Goal: Task Accomplishment & Management: Manage account settings

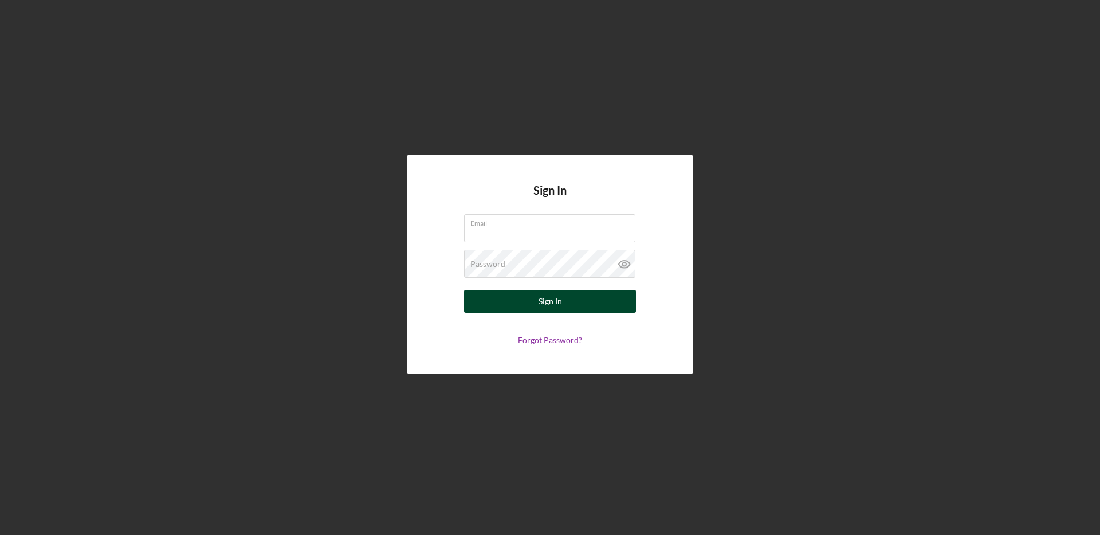
type input "[EMAIL_ADDRESS][DOMAIN_NAME]"
click at [548, 297] on div "Sign In" at bounding box center [550, 301] width 23 height 23
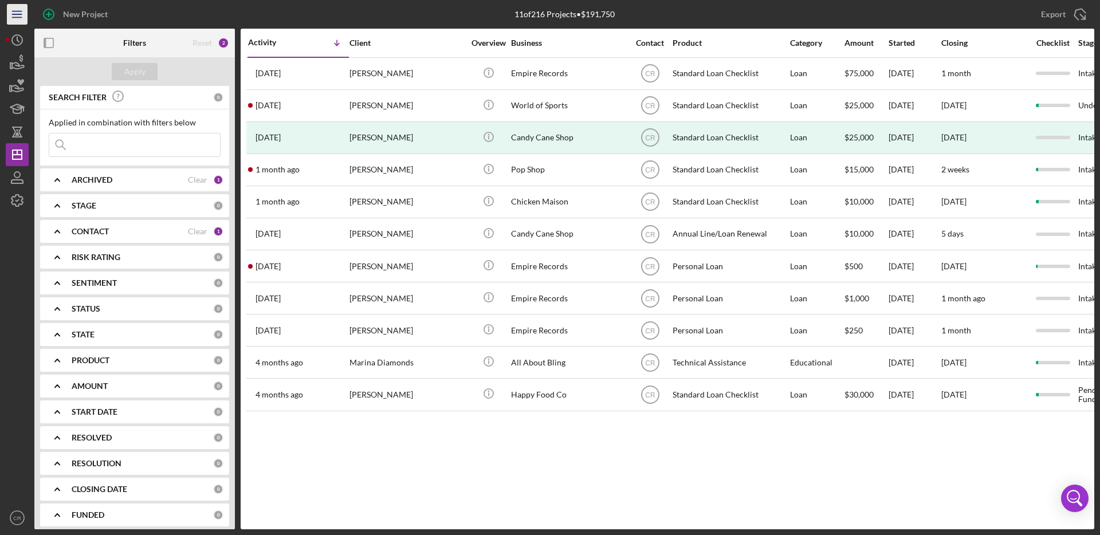
click at [13, 10] on icon "Icon/Menu" at bounding box center [18, 15] width 26 height 26
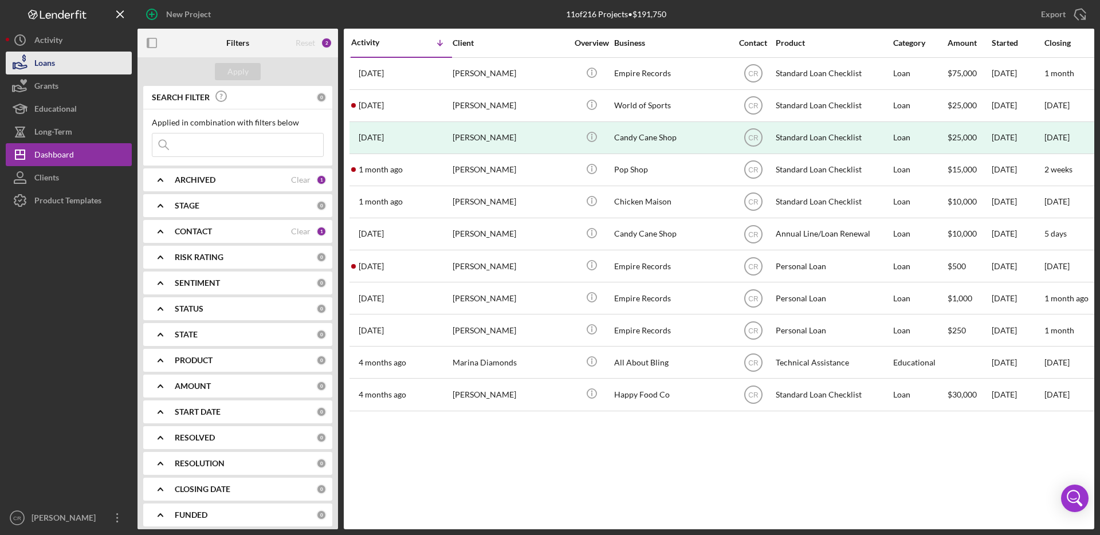
click at [48, 63] on div "Loans" at bounding box center [44, 65] width 21 height 26
click at [35, 56] on div "Loans" at bounding box center [44, 65] width 21 height 26
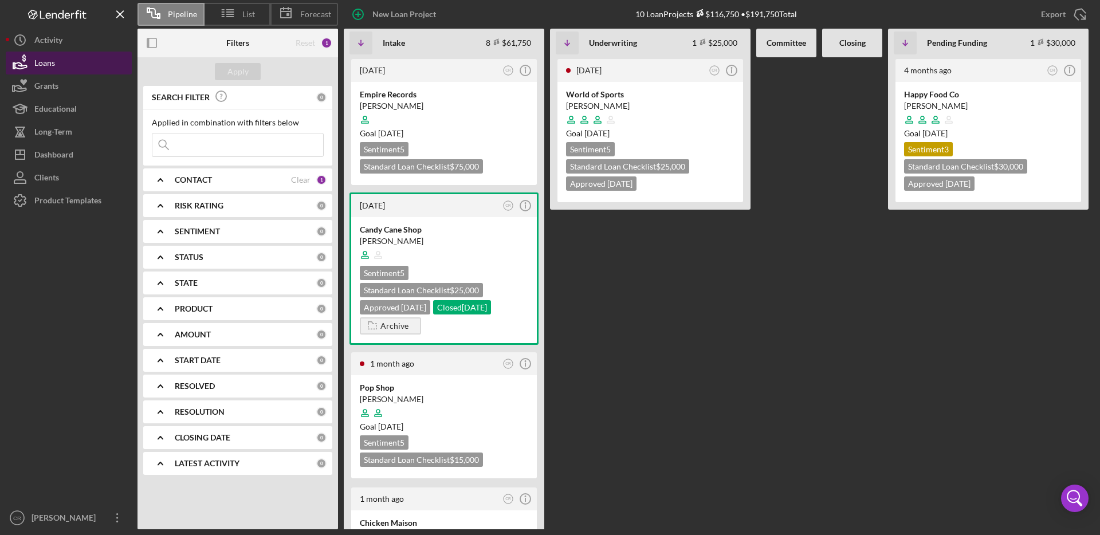
click at [70, 64] on button "Loans" at bounding box center [69, 63] width 126 height 23
click at [308, 41] on div "Reset" at bounding box center [305, 42] width 19 height 9
click at [305, 44] on div "Reset" at bounding box center [305, 42] width 19 height 9
click at [296, 176] on div "Clear" at bounding box center [300, 179] width 19 height 9
click at [240, 75] on div "Apply" at bounding box center [237, 71] width 21 height 17
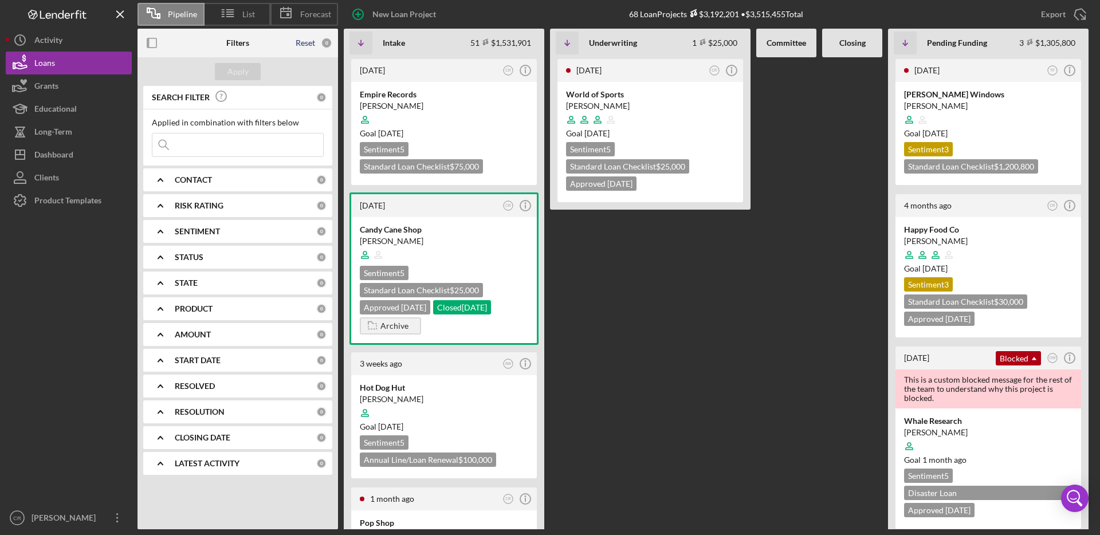
click at [305, 38] on div "Reset" at bounding box center [305, 42] width 19 height 9
click at [240, 75] on div "Apply" at bounding box center [237, 71] width 21 height 17
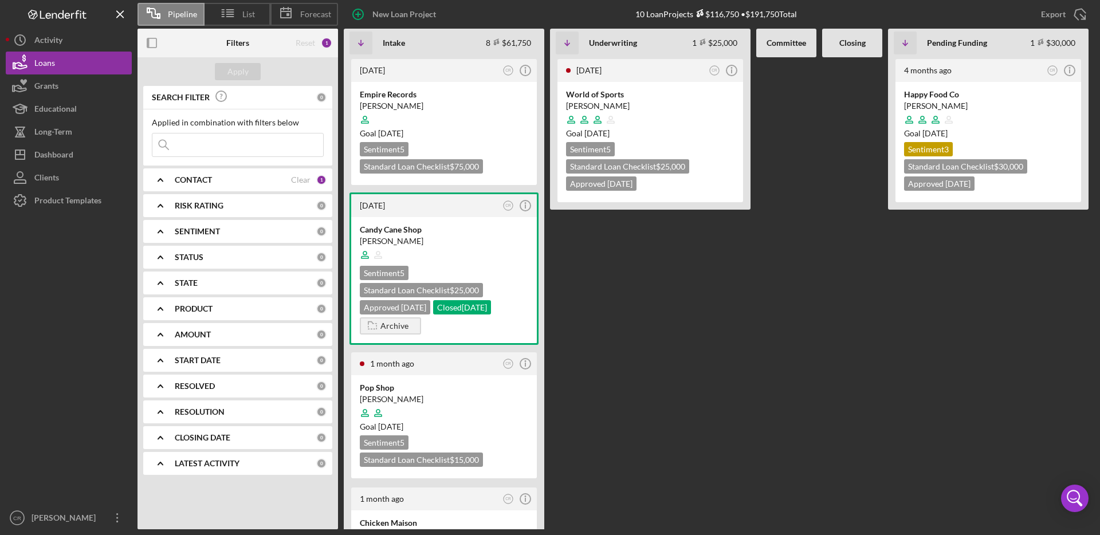
click at [297, 175] on div "Clear" at bounding box center [300, 179] width 19 height 9
click at [223, 76] on button "Apply" at bounding box center [238, 71] width 46 height 17
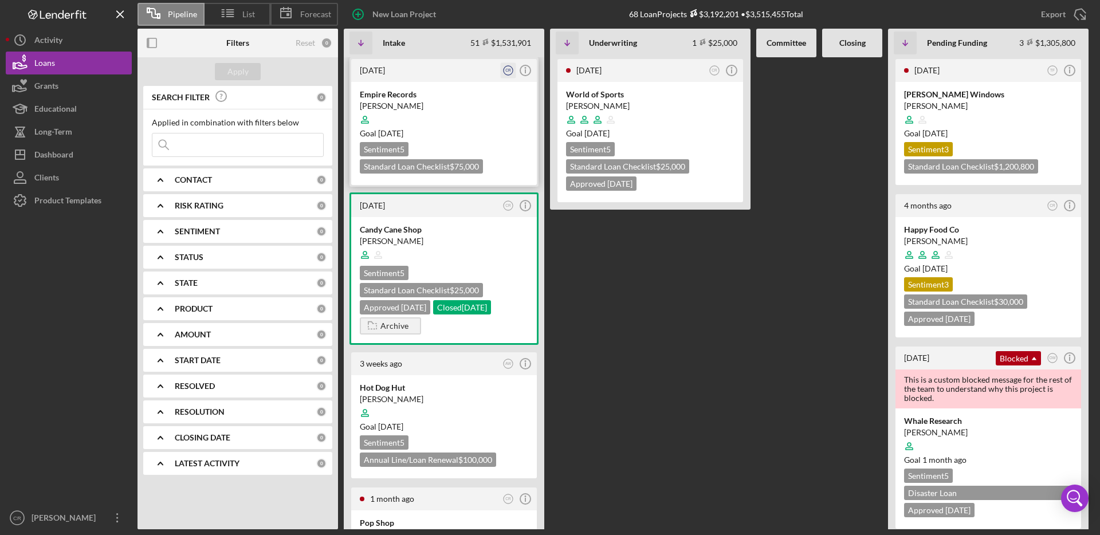
click at [508, 70] on text "CR" at bounding box center [508, 70] width 6 height 4
click at [536, 53] on div "Intake 51 $1,531,901 Non-Adjusted 51 • $1,855,155" at bounding box center [456, 43] width 163 height 38
click at [526, 72] on icon "Icon/Info" at bounding box center [525, 70] width 29 height 29
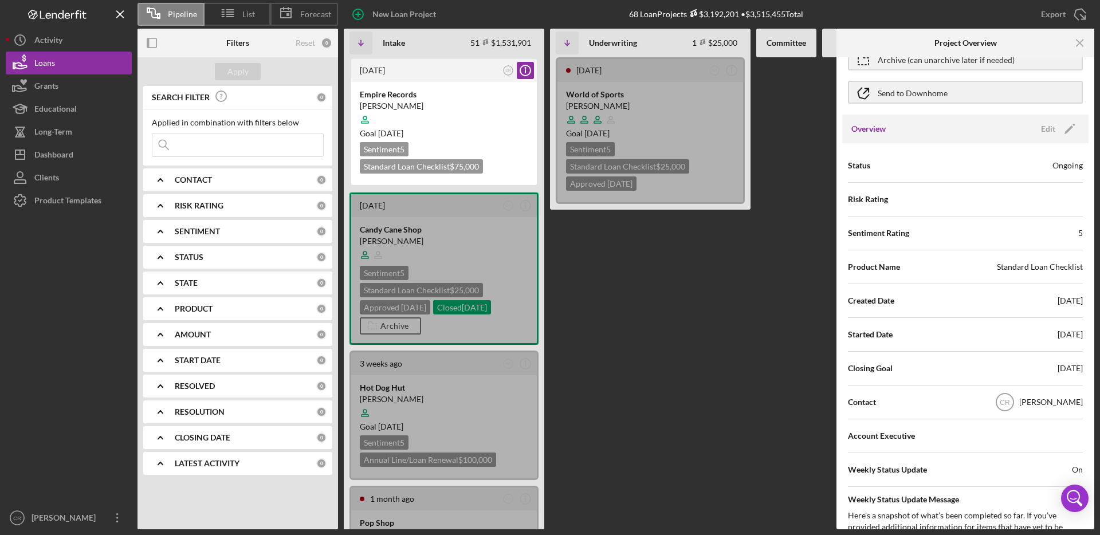
scroll to position [80, 0]
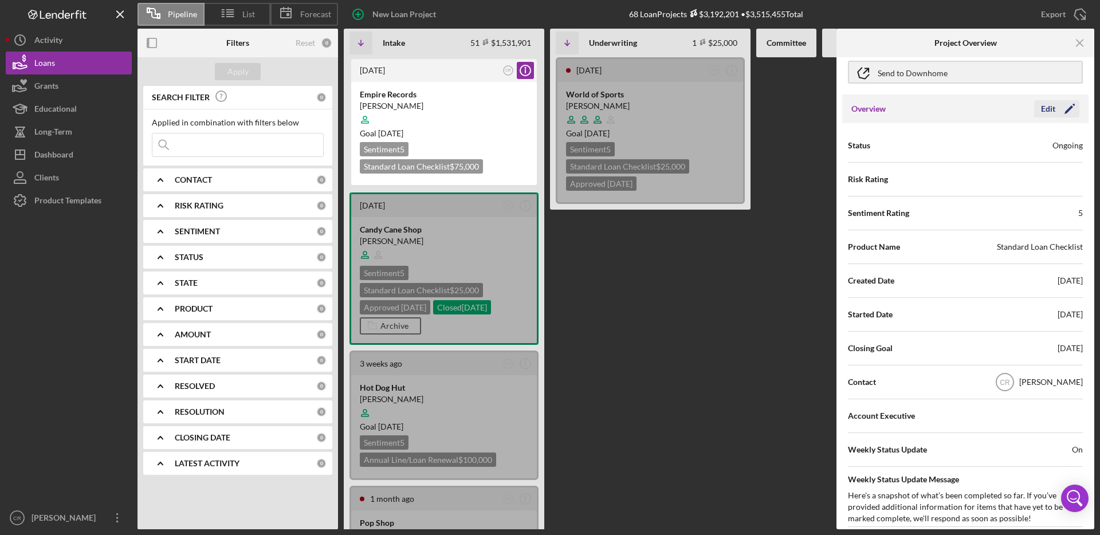
click at [1045, 109] on div "Edit" at bounding box center [1048, 108] width 14 height 17
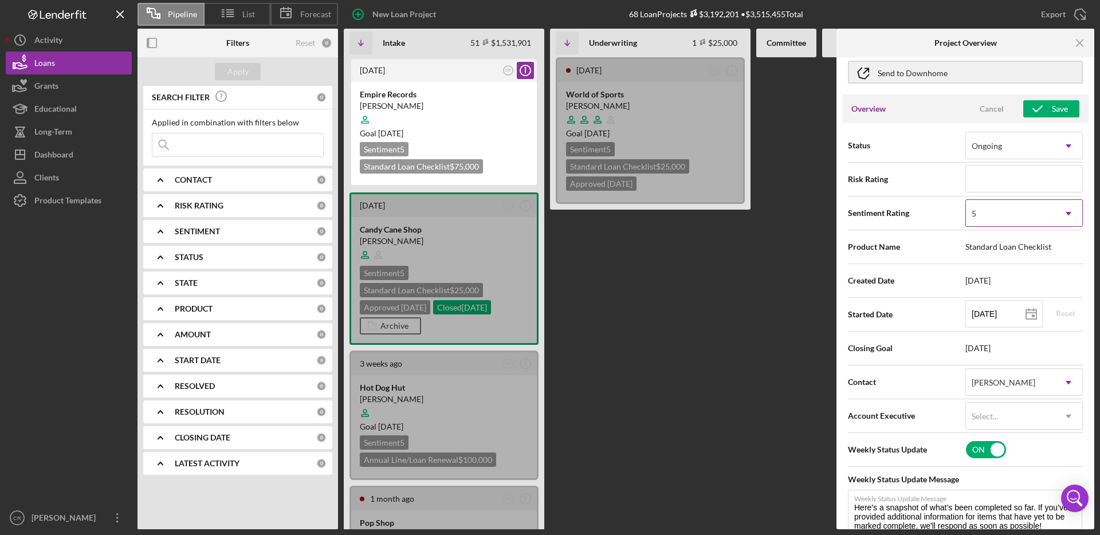
click at [982, 213] on div "5" at bounding box center [1010, 214] width 89 height 26
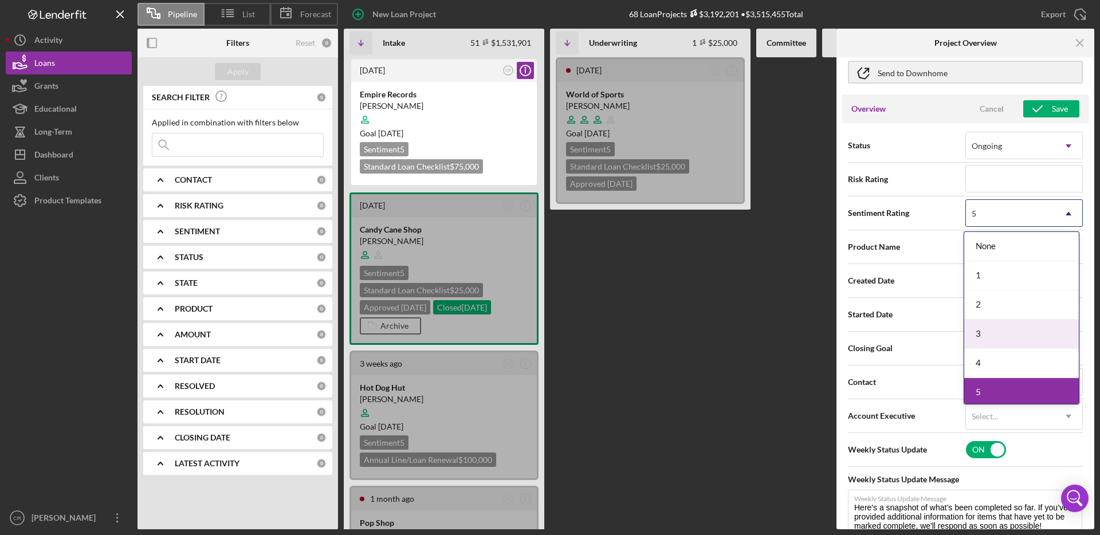
click at [993, 328] on div "3" at bounding box center [1021, 334] width 115 height 29
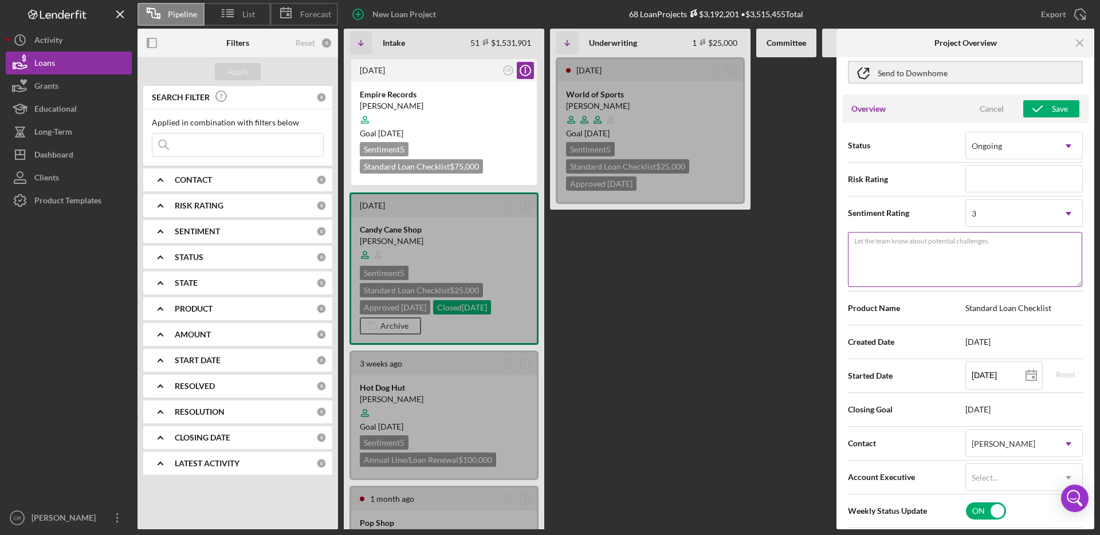
click at [913, 252] on textarea "Let the team know about potential challenges." at bounding box center [965, 259] width 234 height 55
type textarea "Missing documents"
click at [1045, 115] on icon "button" at bounding box center [1037, 109] width 29 height 29
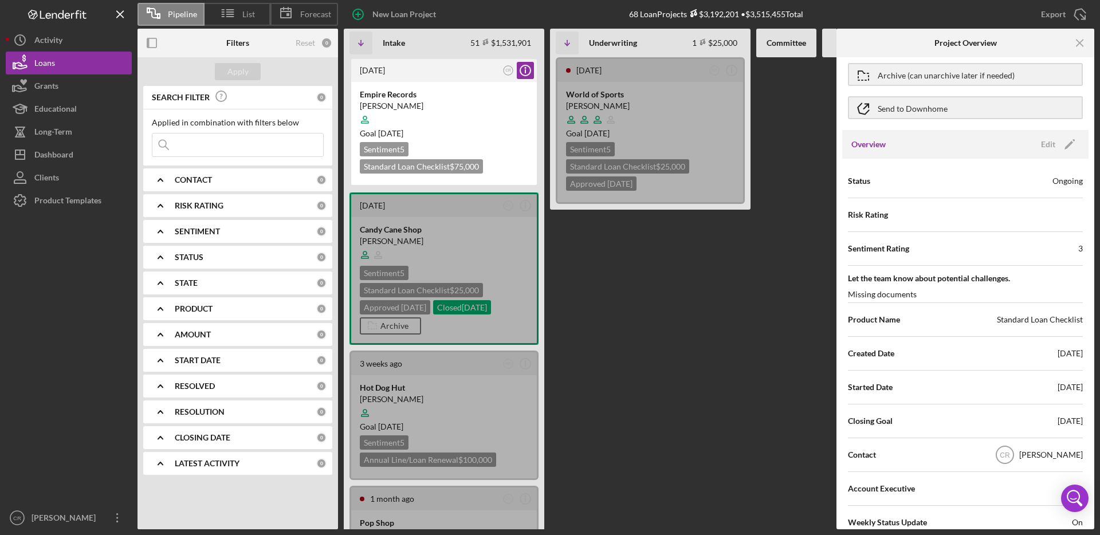
scroll to position [0, 0]
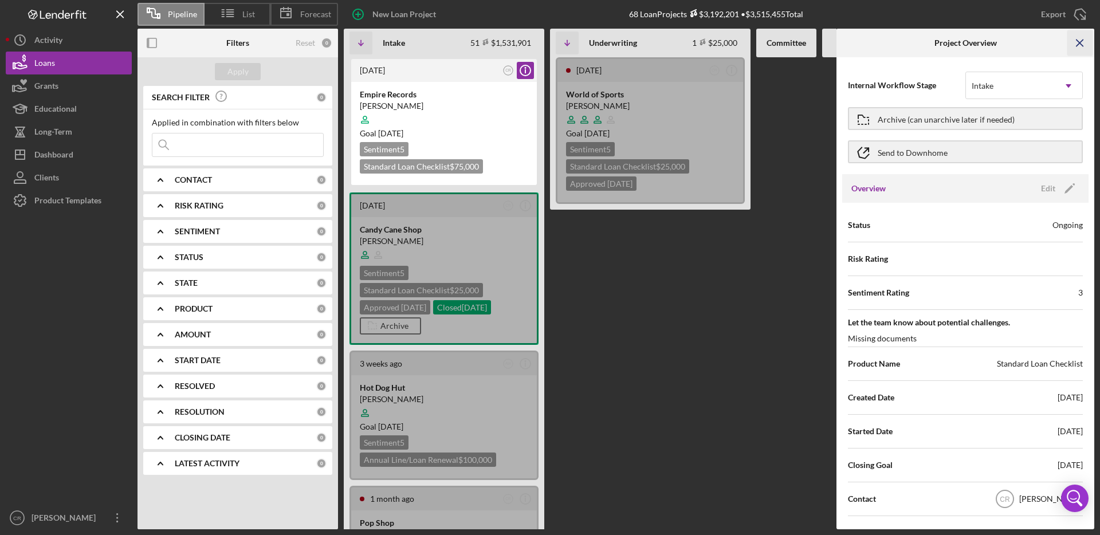
click at [1088, 42] on icon "Icon/Menu Close" at bounding box center [1080, 43] width 26 height 26
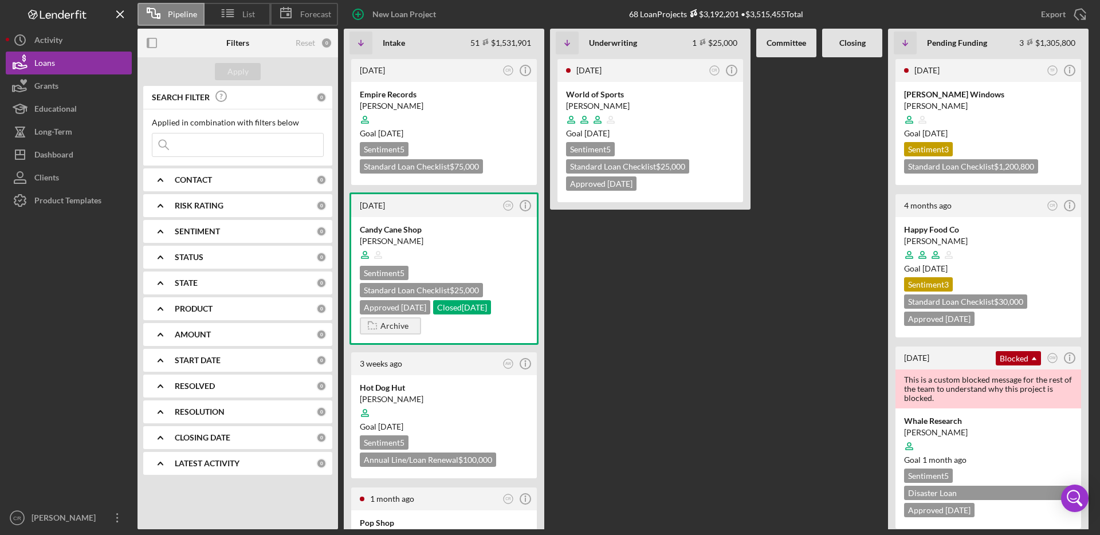
click at [191, 230] on b "SENTIMENT" at bounding box center [197, 231] width 45 height 9
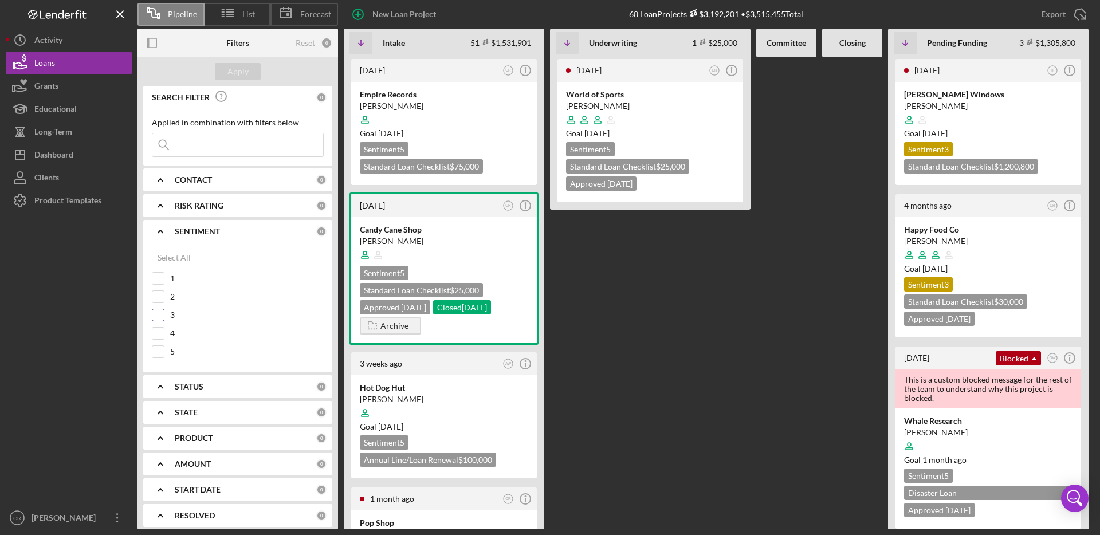
click at [162, 315] on input "3" at bounding box center [157, 314] width 11 height 11
click at [246, 72] on div "Apply" at bounding box center [237, 71] width 21 height 17
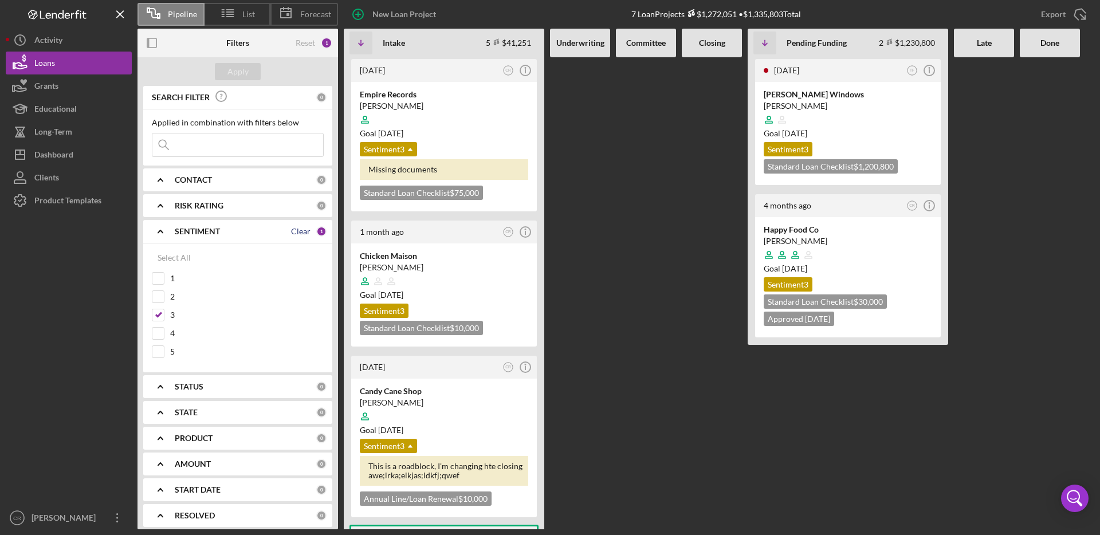
click at [305, 234] on div "Clear" at bounding box center [300, 231] width 19 height 9
checkbox input "false"
click at [237, 68] on div "Apply" at bounding box center [237, 71] width 21 height 17
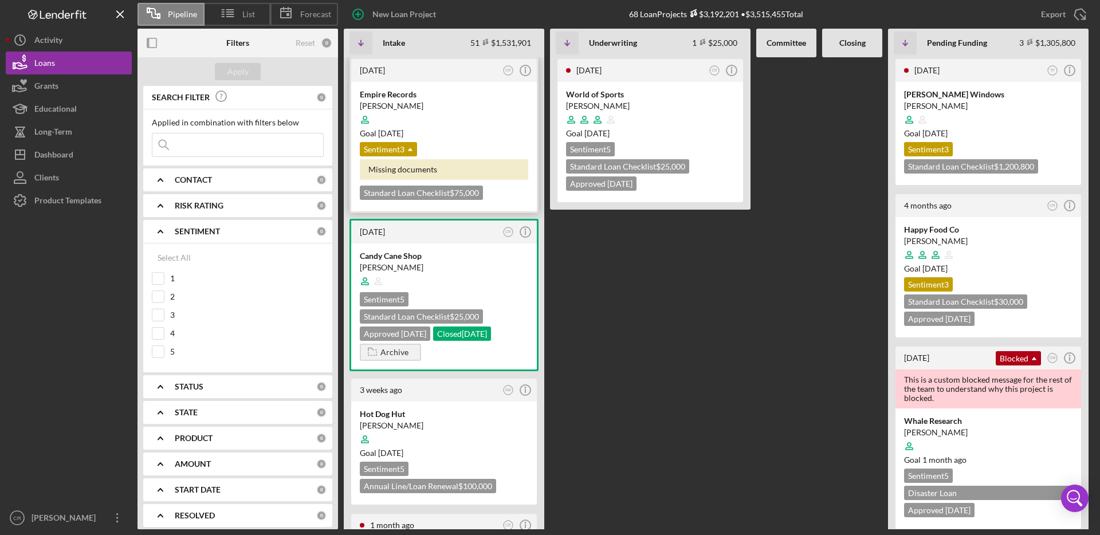
click at [475, 117] on div at bounding box center [444, 120] width 168 height 22
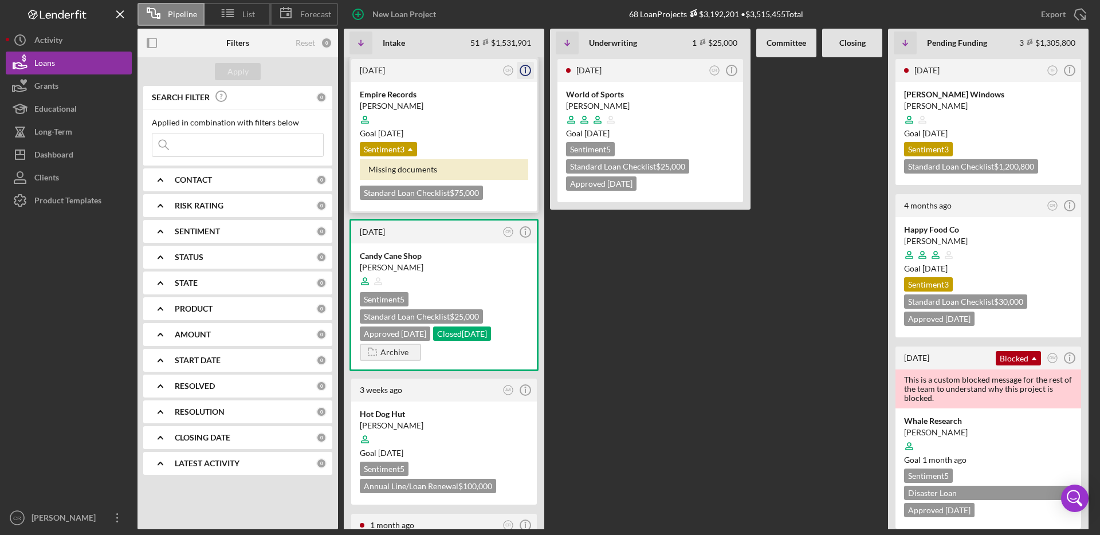
click at [525, 73] on line "button" at bounding box center [525, 71] width 0 height 4
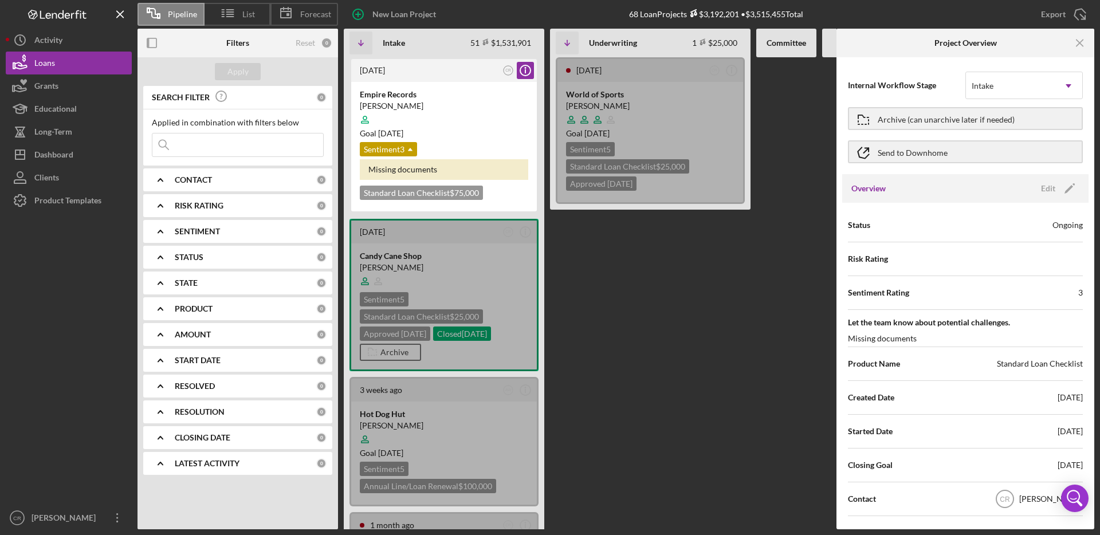
scroll to position [16, 0]
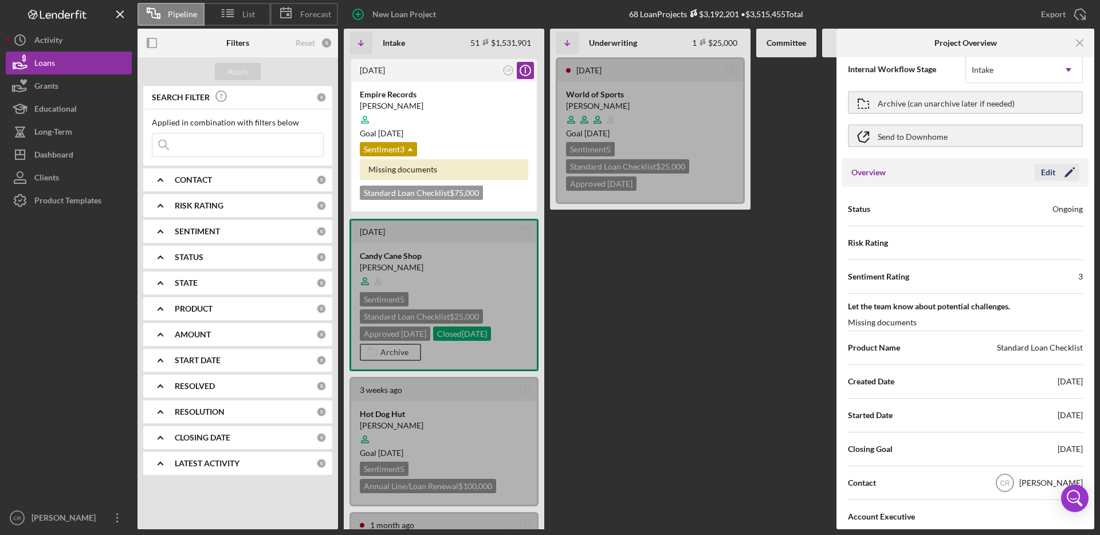
click at [1047, 166] on div "Edit" at bounding box center [1048, 172] width 14 height 17
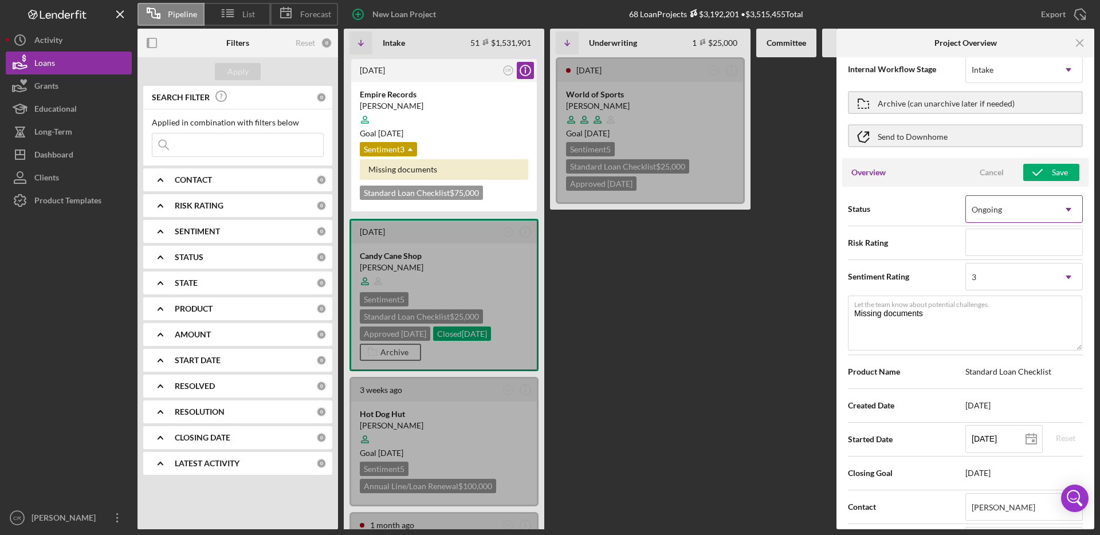
click at [1006, 215] on div "Ongoing" at bounding box center [1010, 210] width 89 height 26
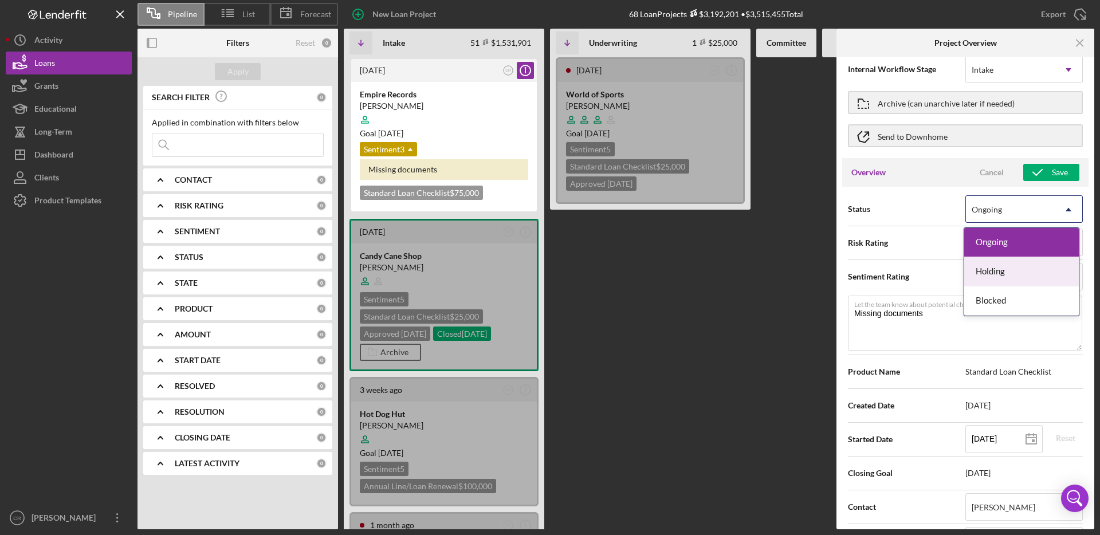
click at [994, 270] on div "Holding" at bounding box center [1021, 271] width 115 height 29
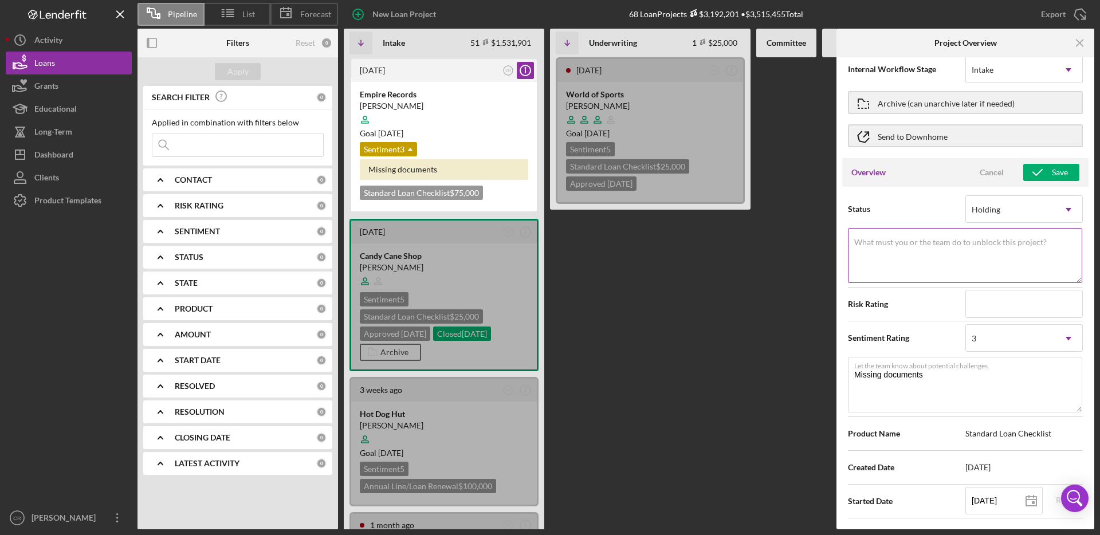
click at [890, 254] on textarea "What must you or the team do to unblock this project?" at bounding box center [965, 255] width 234 height 55
click at [981, 207] on div "Holding" at bounding box center [986, 209] width 29 height 9
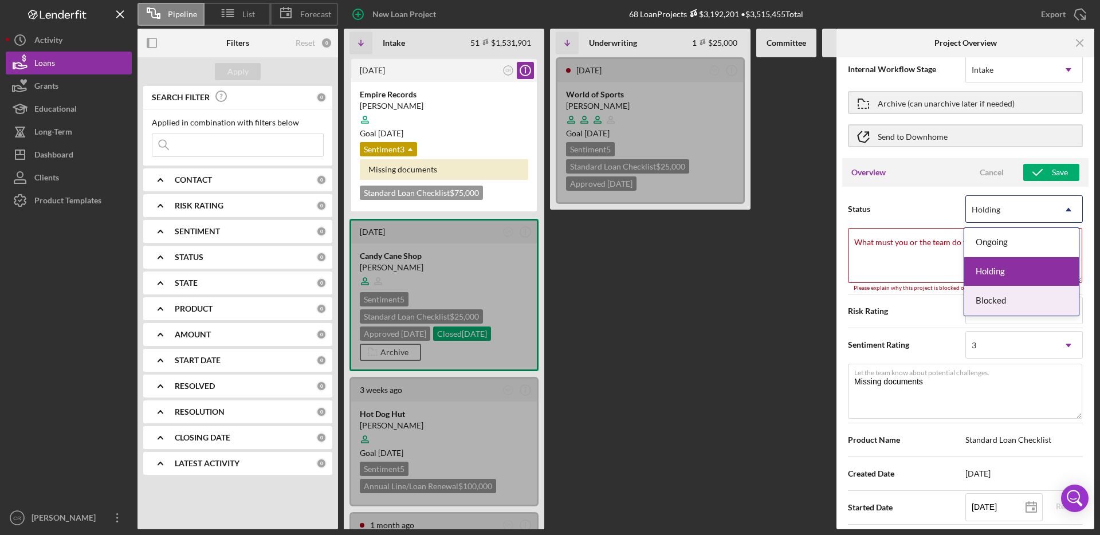
click at [986, 300] on div "Blocked" at bounding box center [1021, 300] width 115 height 29
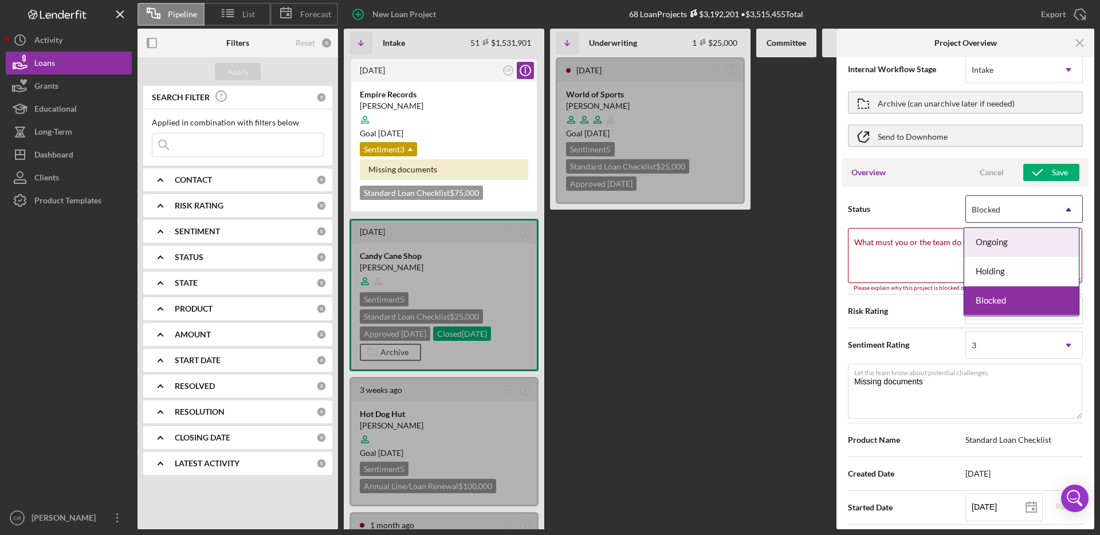
click at [986, 212] on div "Blocked" at bounding box center [986, 209] width 29 height 9
click at [986, 241] on div "Ongoing" at bounding box center [1021, 242] width 115 height 29
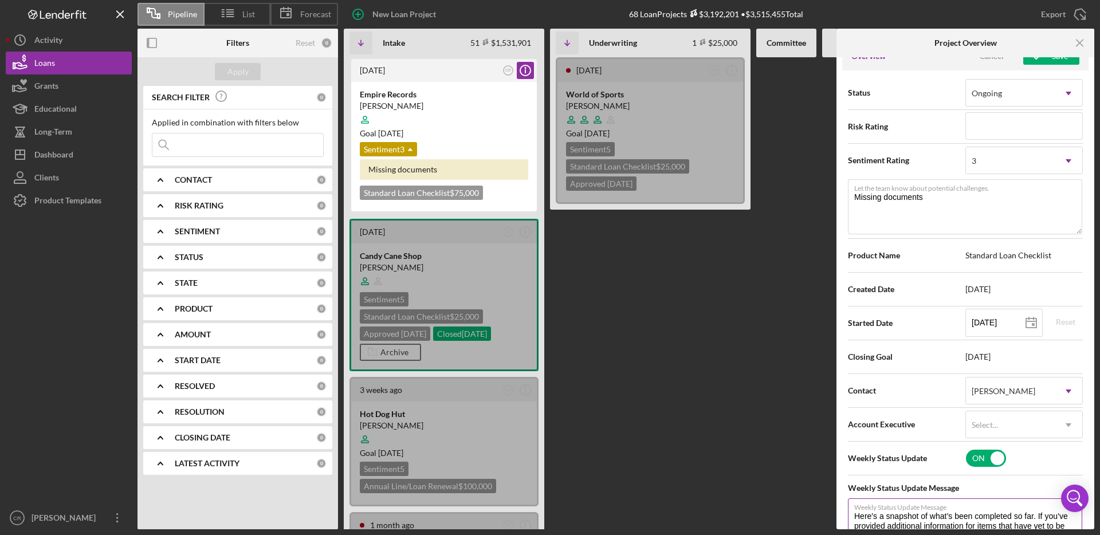
scroll to position [0, 0]
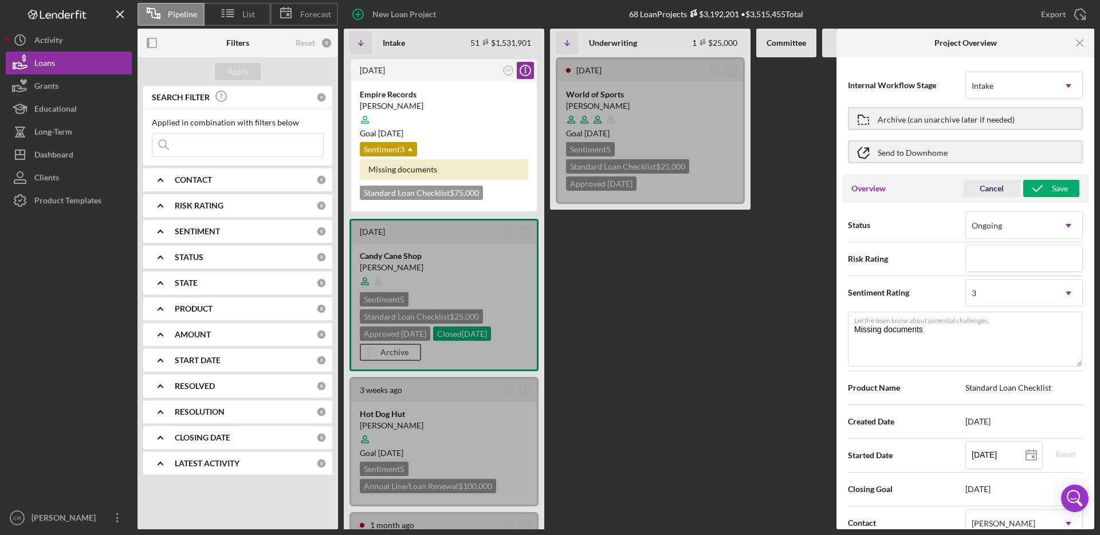
click at [980, 188] on div "Cancel" at bounding box center [992, 188] width 24 height 17
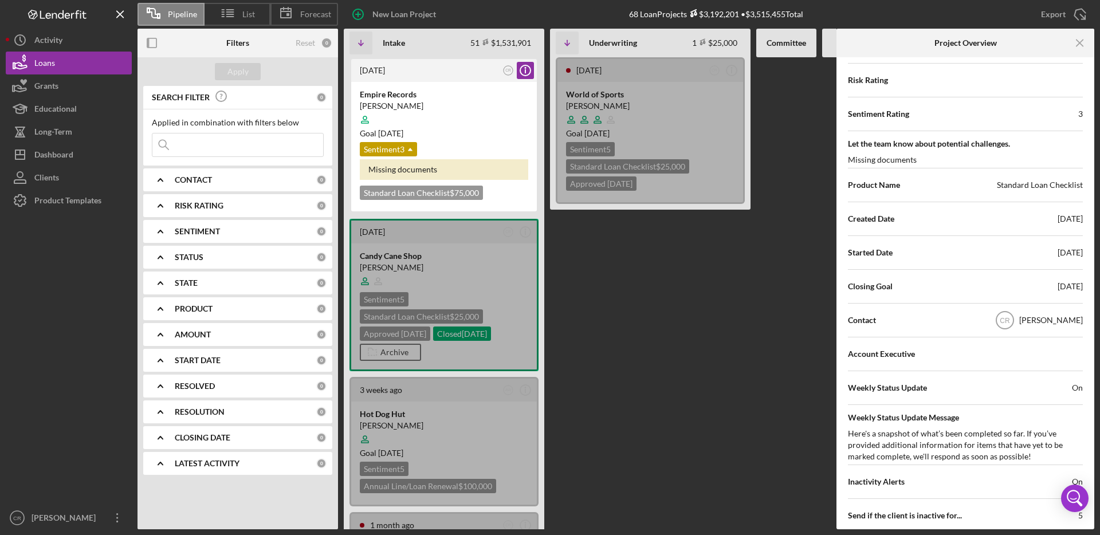
scroll to position [83, 0]
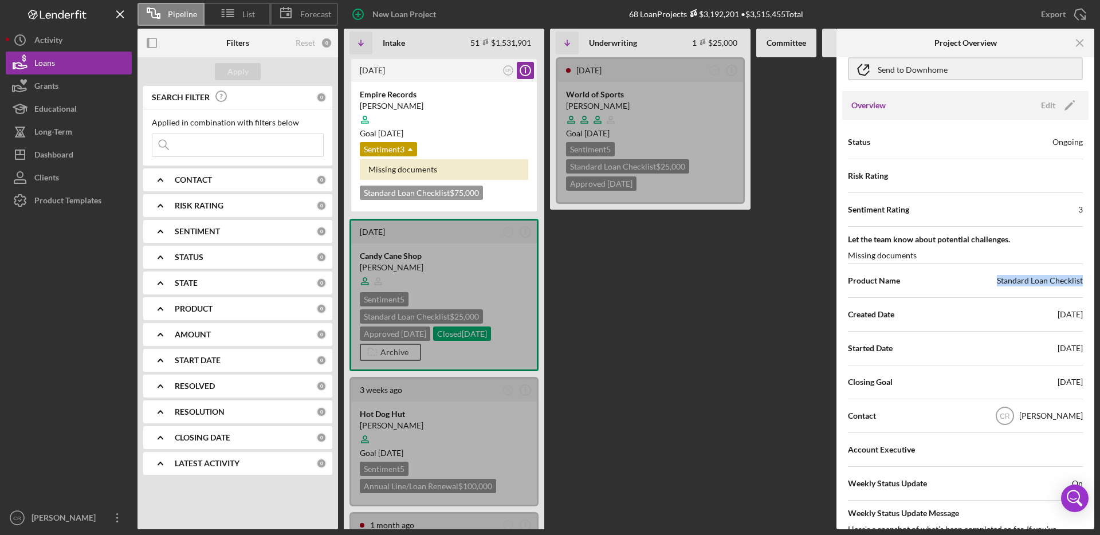
drag, startPoint x: 995, startPoint y: 284, endPoint x: 1071, endPoint y: 286, distance: 75.7
click at [1071, 286] on div "Product Name Standard Loan Checklist" at bounding box center [965, 280] width 235 height 29
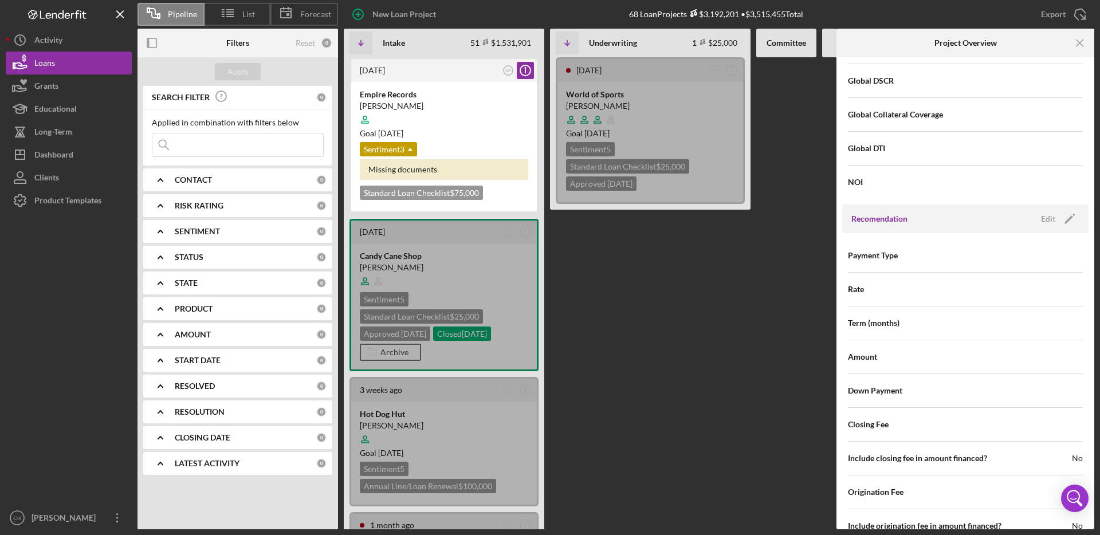
scroll to position [1065, 0]
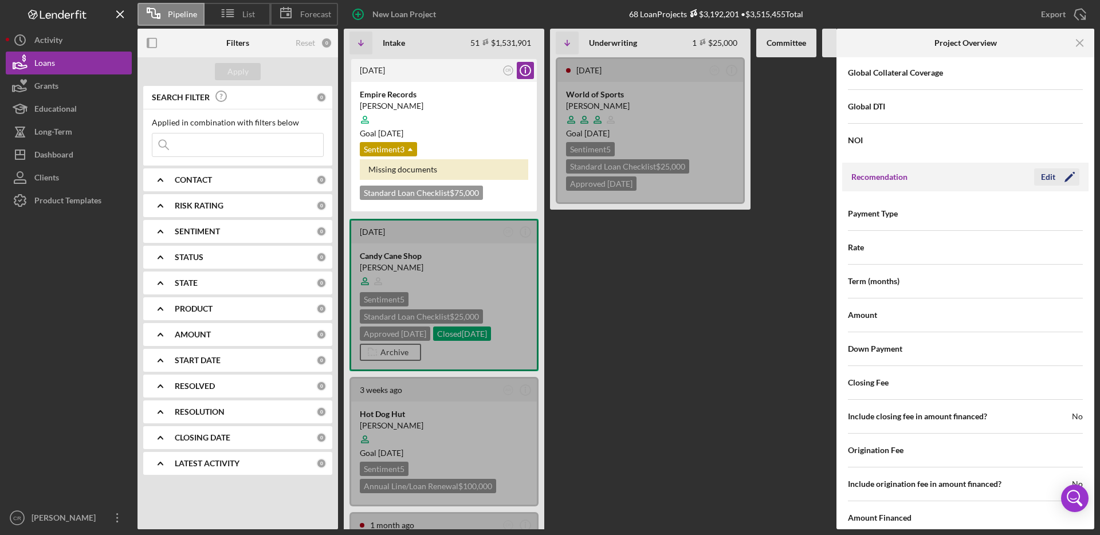
click at [1047, 180] on div "Edit" at bounding box center [1048, 176] width 14 height 17
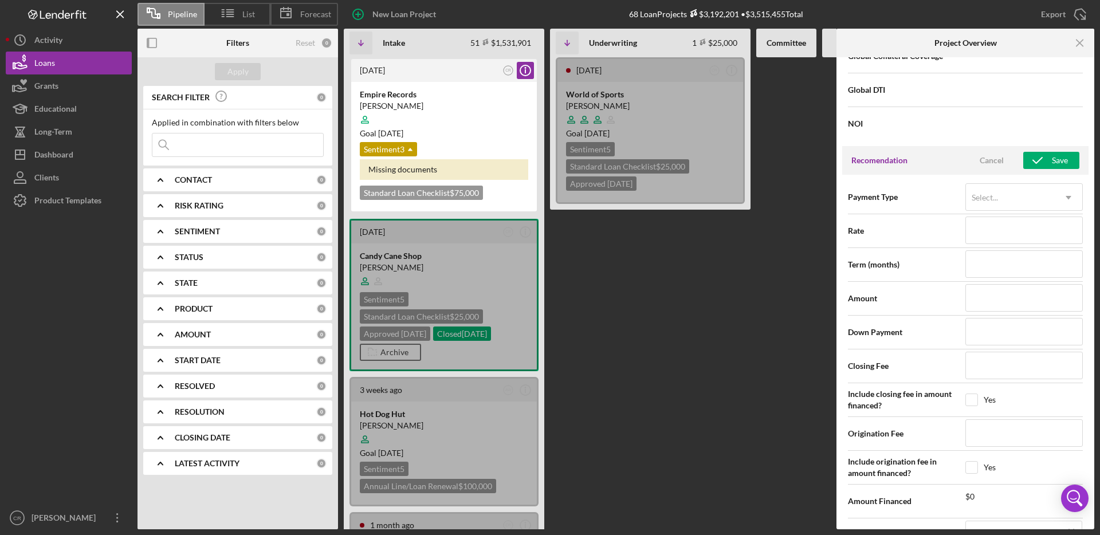
scroll to position [1089, 0]
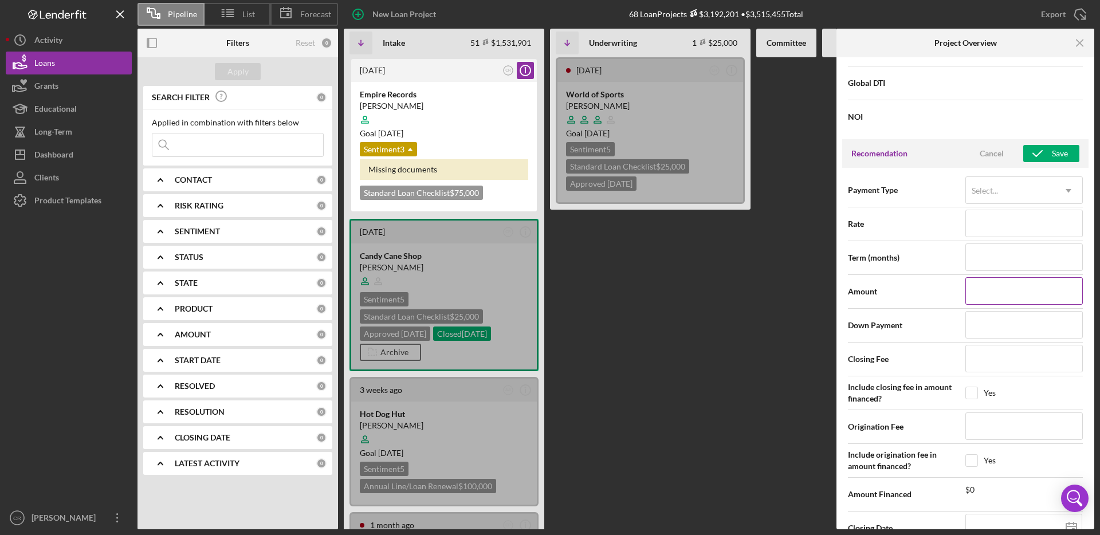
click at [978, 301] on input at bounding box center [1023, 291] width 117 height 28
type input "$1"
type input "$15"
type input "$150"
type input "$1,500"
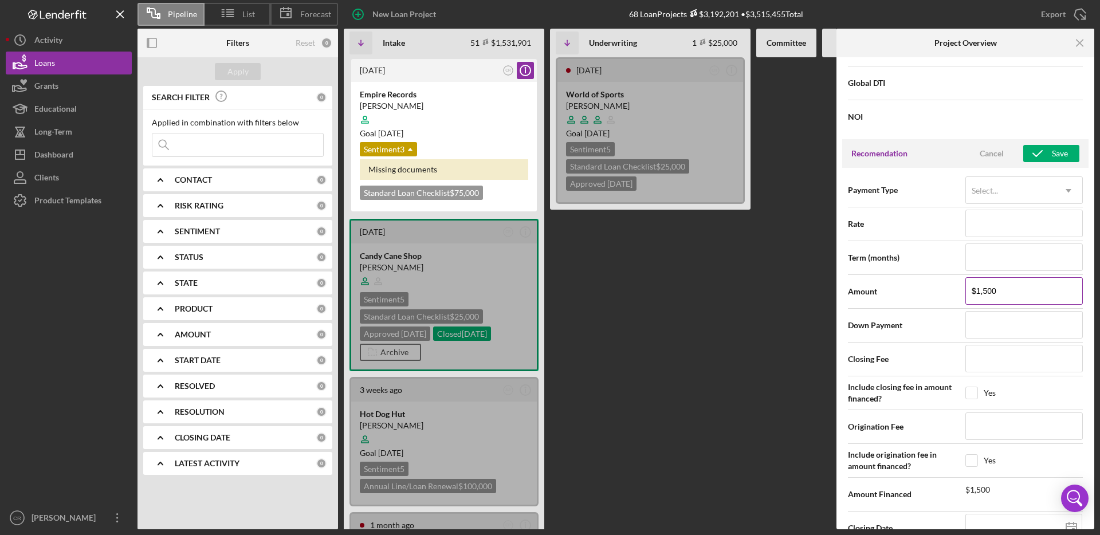
type input "$15,000"
click at [910, 302] on div "Amount $15,000" at bounding box center [965, 291] width 235 height 29
click at [987, 260] on input at bounding box center [1023, 258] width 117 height 28
type input "7"
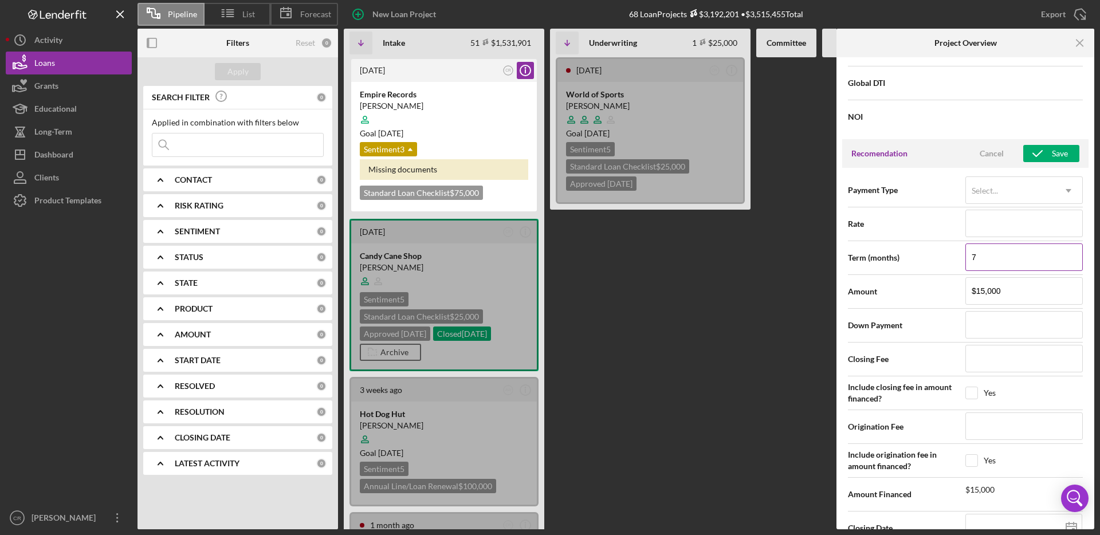
type input "72"
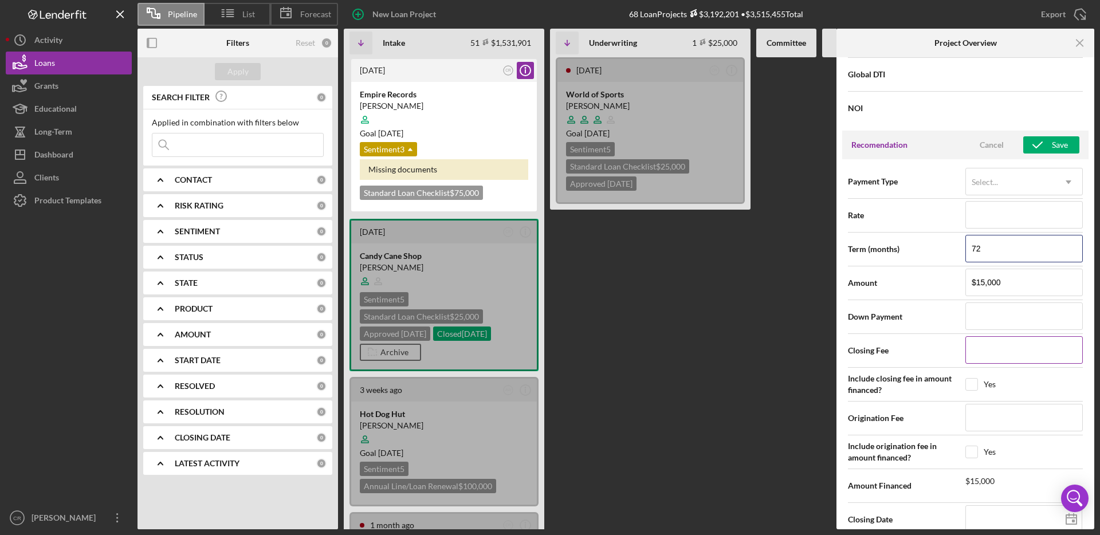
scroll to position [1109, 0]
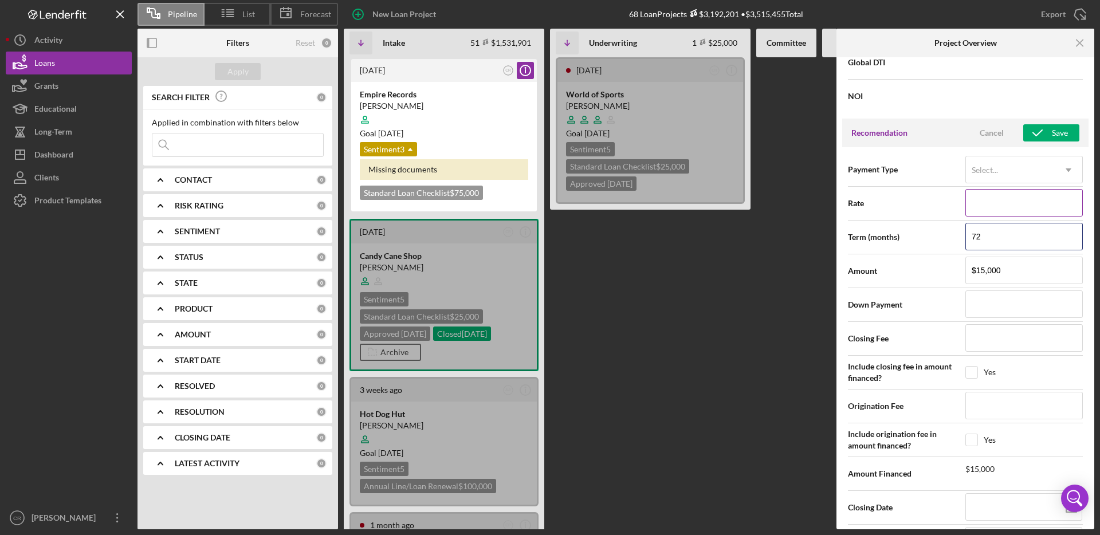
type input "72"
click at [989, 202] on input at bounding box center [1023, 203] width 117 height 28
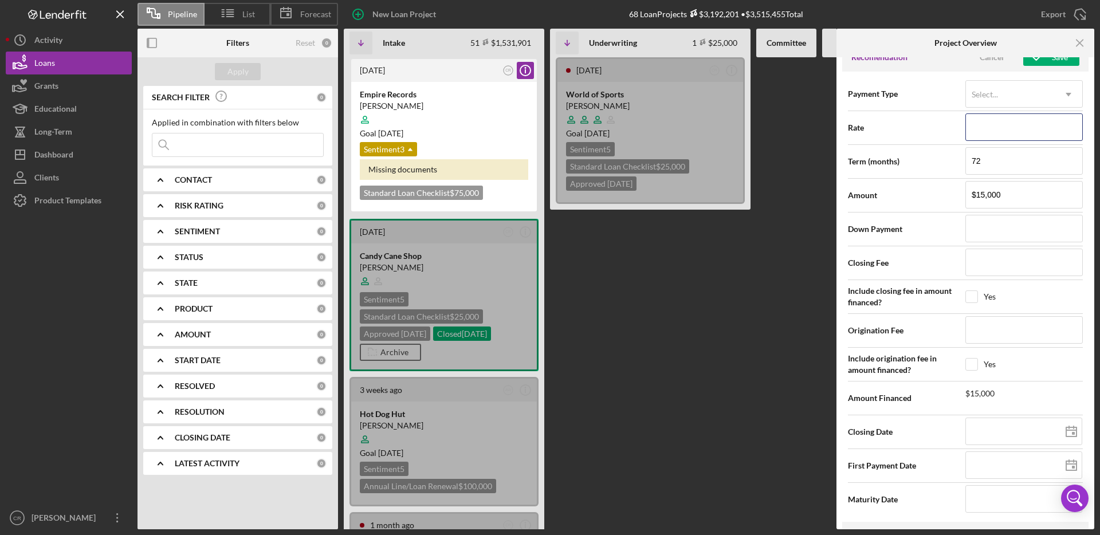
scroll to position [1169, 0]
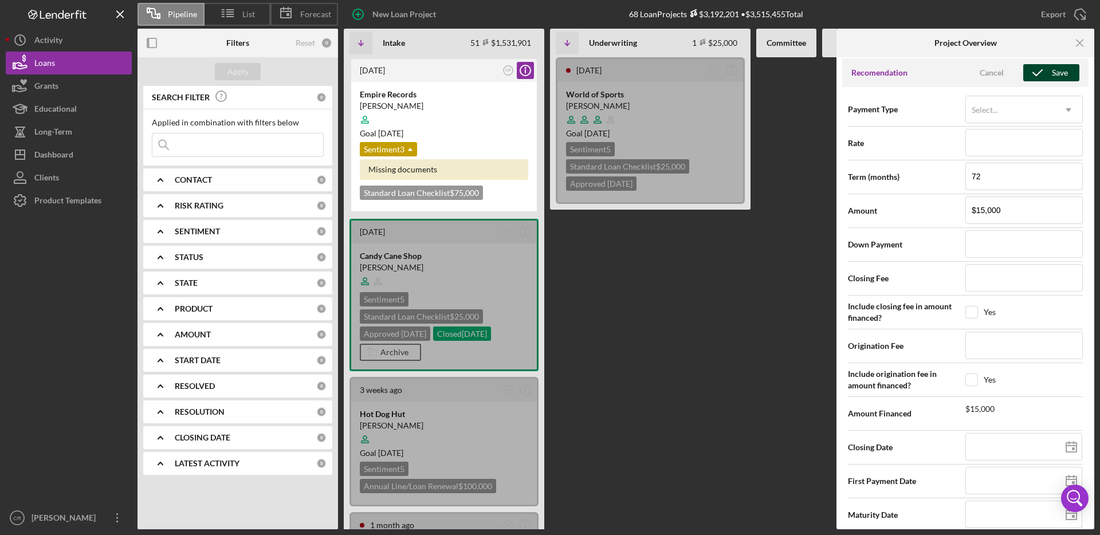
click at [1045, 77] on icon "button" at bounding box center [1037, 72] width 29 height 29
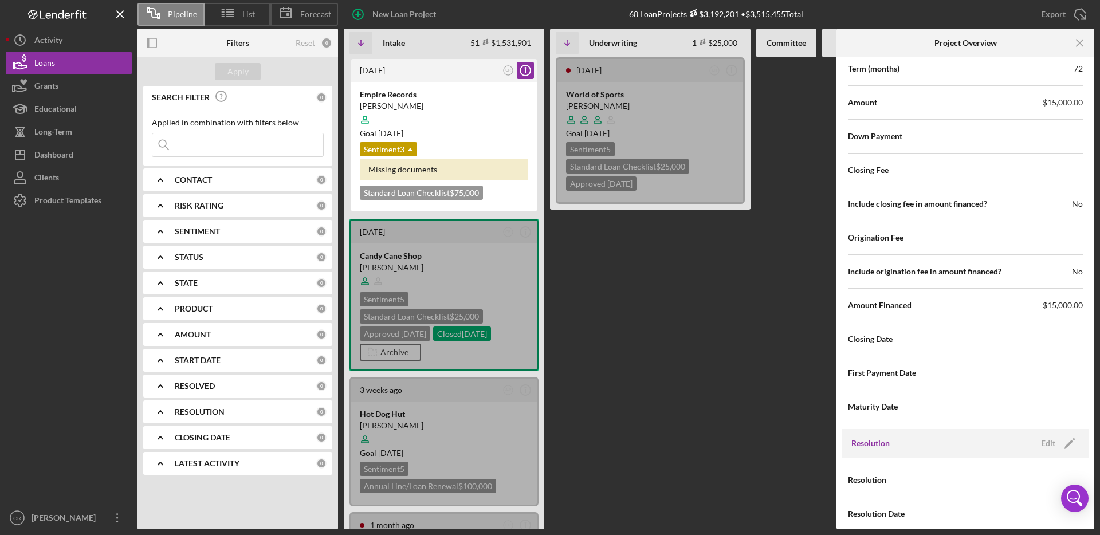
scroll to position [1290, 0]
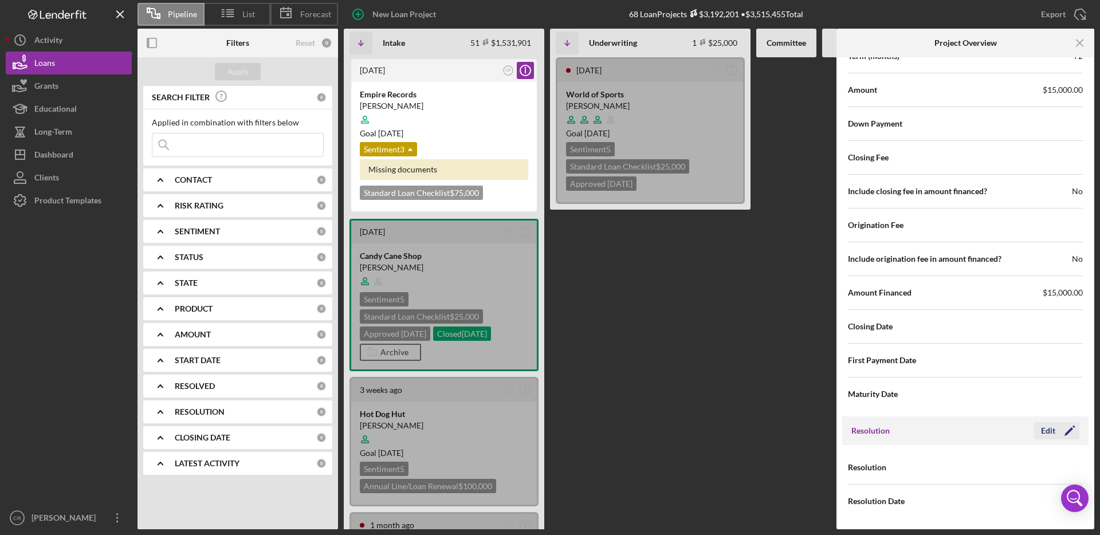
click at [1043, 431] on div "Edit" at bounding box center [1048, 430] width 14 height 17
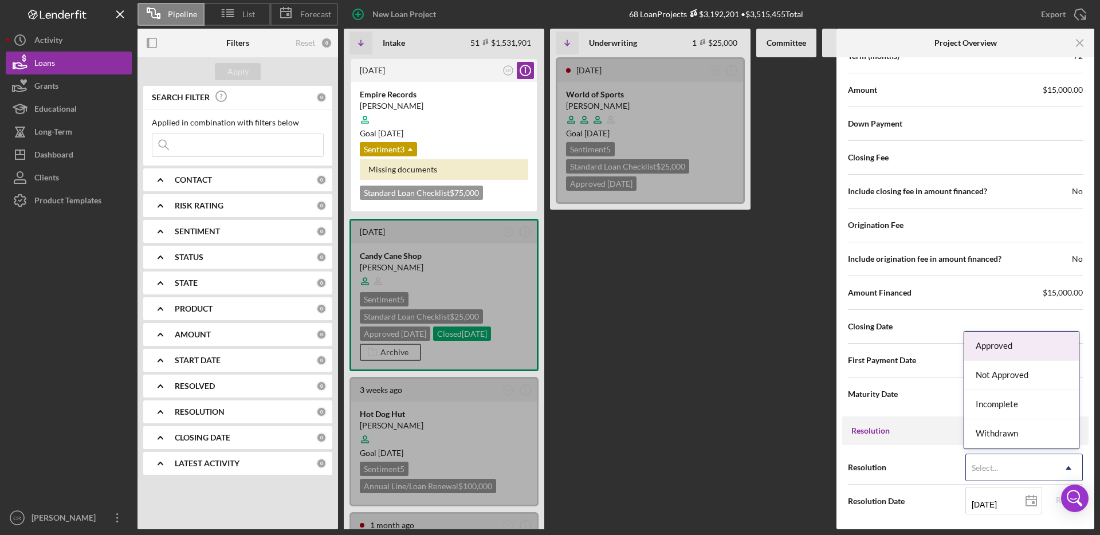
click at [984, 468] on div "Select..." at bounding box center [985, 468] width 26 height 9
click at [989, 352] on div "Approved" at bounding box center [1021, 346] width 115 height 29
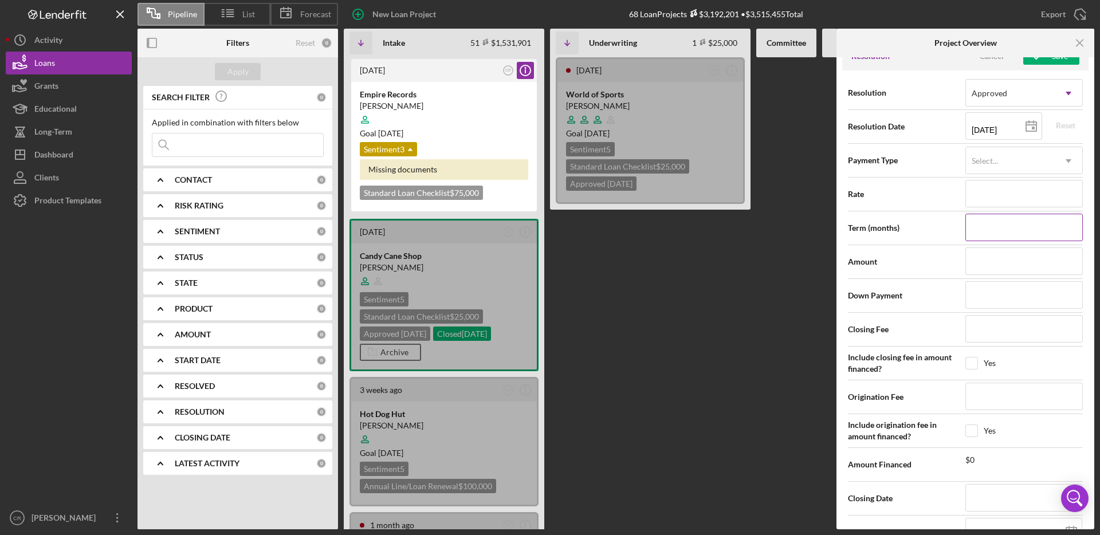
scroll to position [1648, 0]
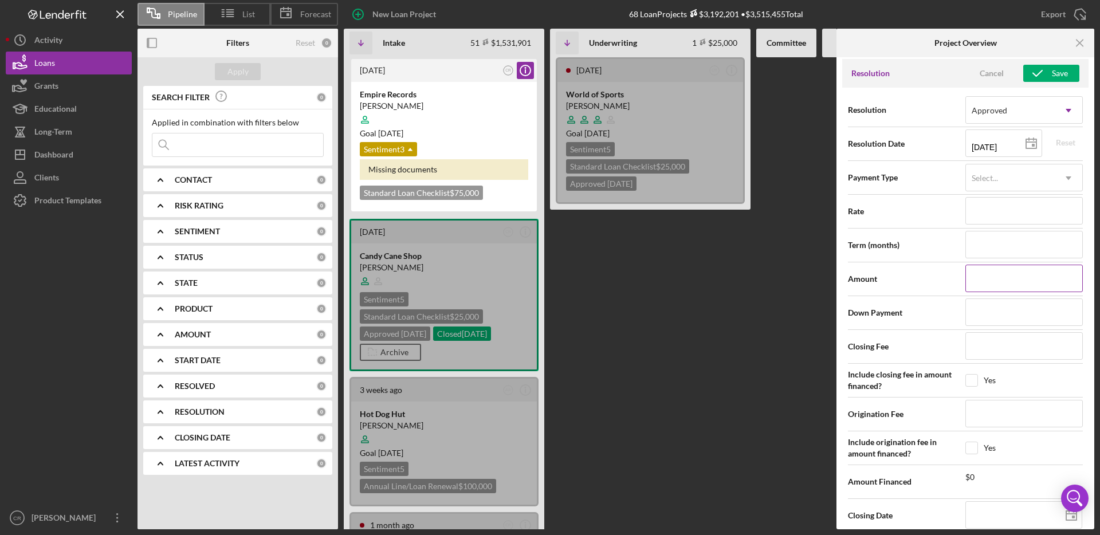
click at [985, 278] on input at bounding box center [1023, 279] width 117 height 28
type input "$1"
type input "$12"
type input "$120"
type input "$1,200"
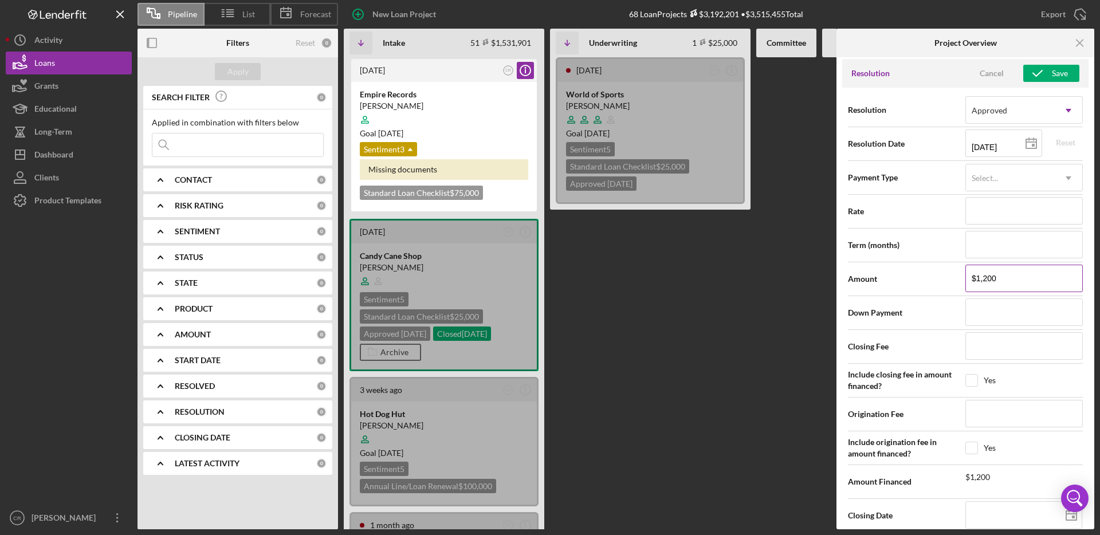
type input "$12,000"
click at [980, 309] on input at bounding box center [1023, 313] width 117 height 28
click at [990, 248] on input at bounding box center [1023, 245] width 117 height 28
click at [1004, 108] on div "Approved" at bounding box center [990, 110] width 36 height 9
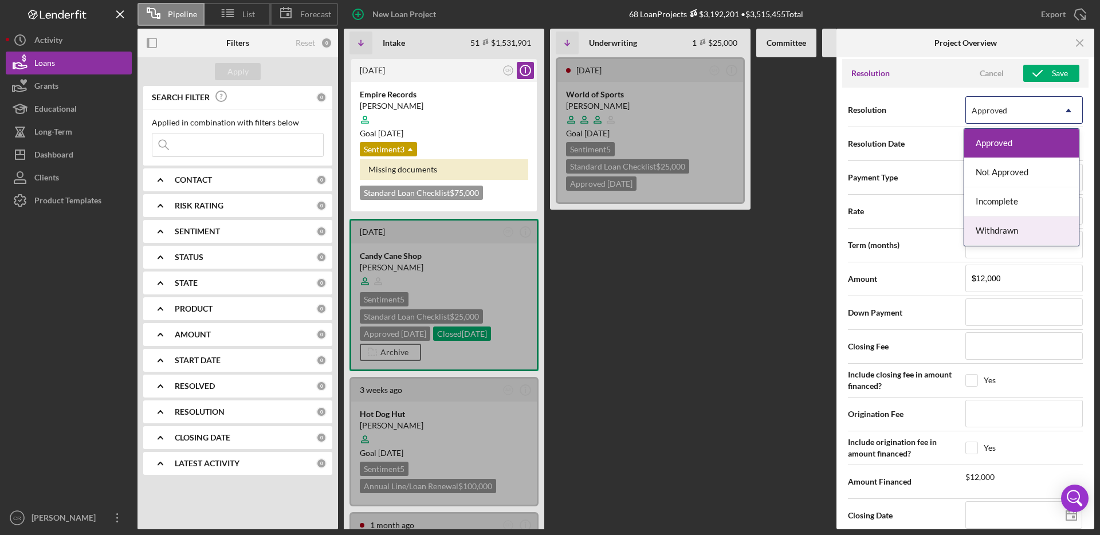
click at [1003, 226] on div "Withdrawn" at bounding box center [1021, 231] width 115 height 29
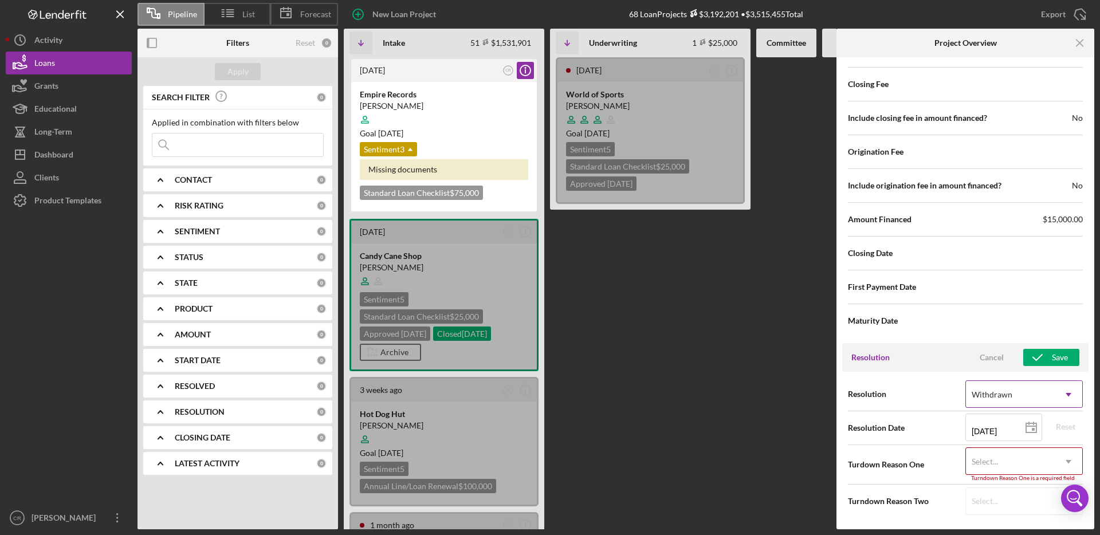
click at [1003, 392] on div "Withdrawn" at bounding box center [992, 394] width 41 height 9
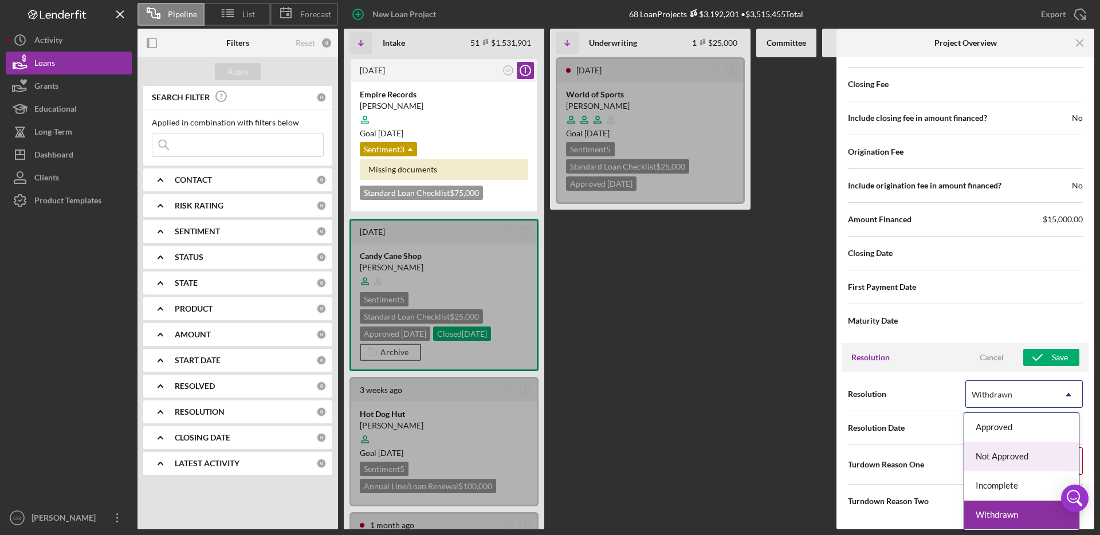
click at [996, 454] on div "Not Approved" at bounding box center [1021, 456] width 115 height 29
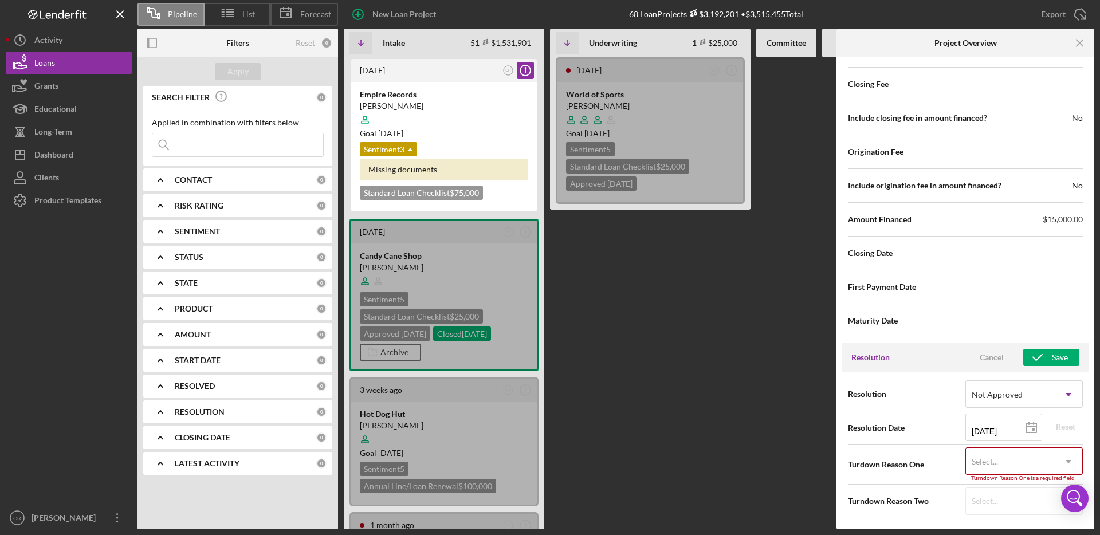
click at [987, 454] on div "Select..." at bounding box center [1010, 462] width 89 height 26
click at [917, 471] on div "Turdown Reason One Select... Icon/Dropdown Arrow Turndown Reason One is a requi…" at bounding box center [965, 464] width 235 height 34
click at [992, 500] on div "Select... Icon/Dropdown Arrow" at bounding box center [1023, 502] width 117 height 28
click at [986, 454] on div "Select..." at bounding box center [1010, 462] width 89 height 26
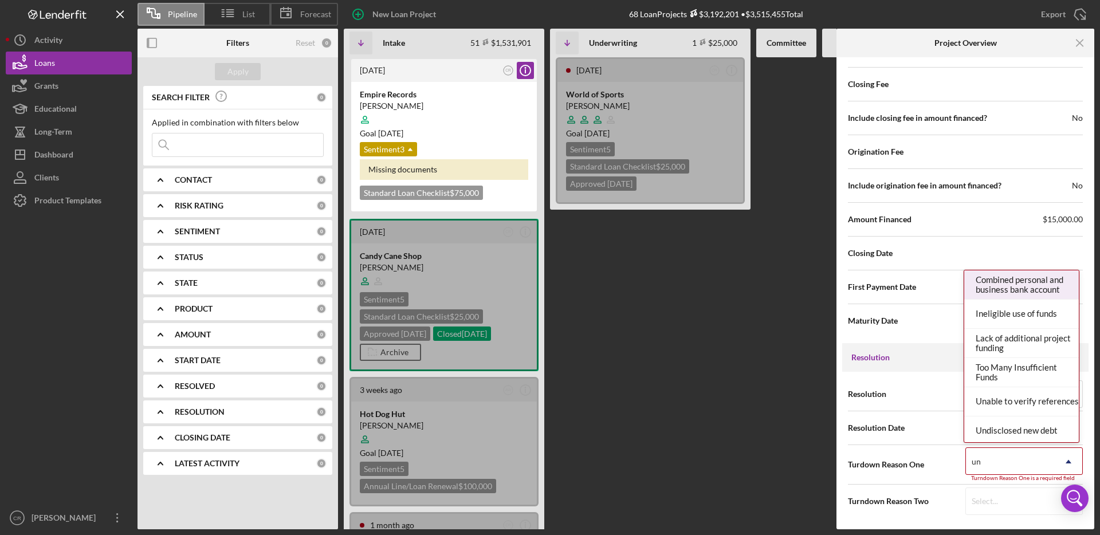
type input "u"
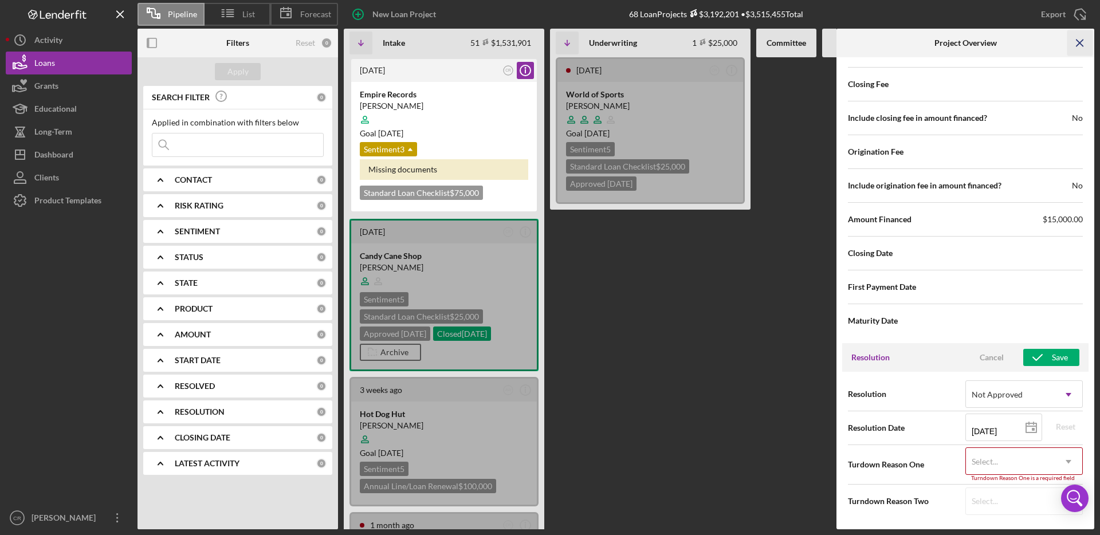
click at [1079, 42] on line "button" at bounding box center [1080, 43] width 6 height 6
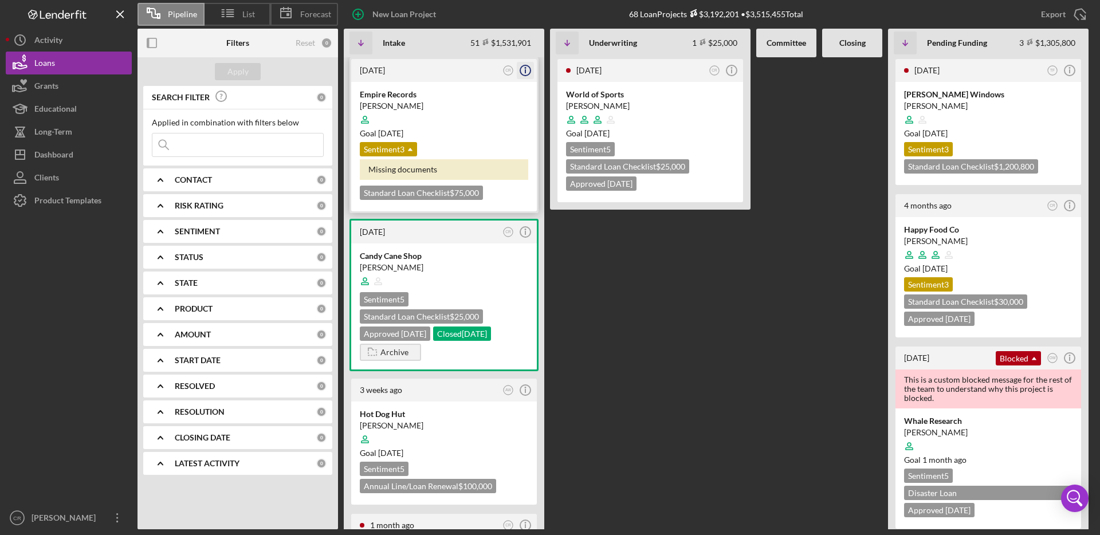
click at [528, 72] on icon "Icon/Info" at bounding box center [525, 70] width 29 height 29
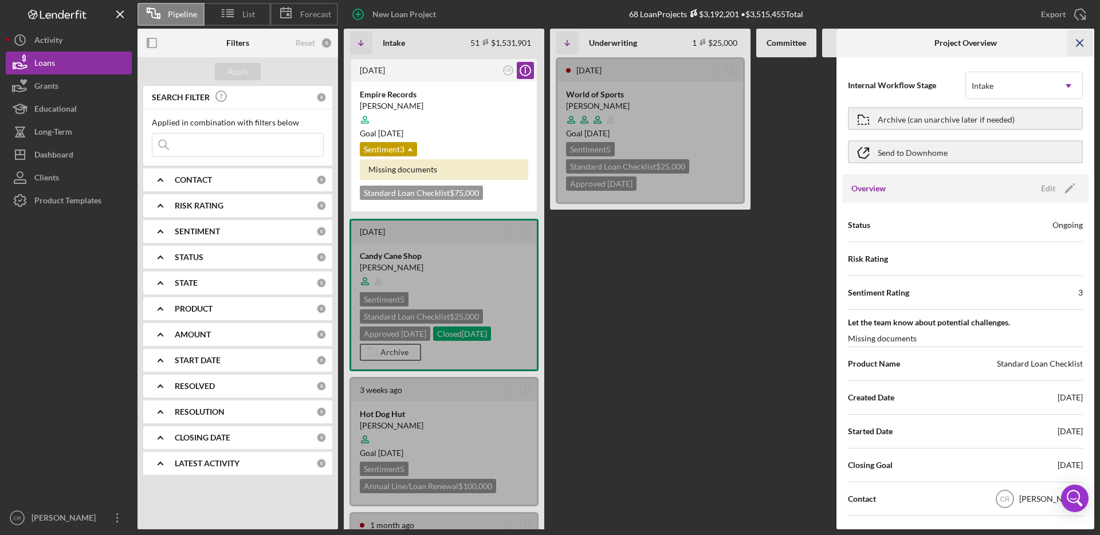
click at [1082, 41] on icon "Icon/Menu Close" at bounding box center [1080, 43] width 26 height 26
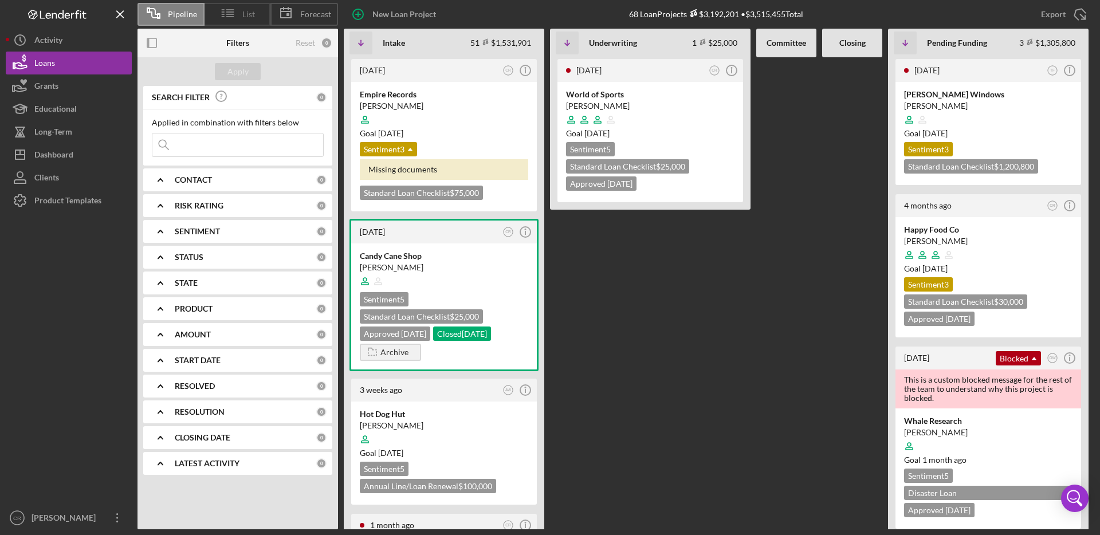
click at [249, 14] on span "List" at bounding box center [248, 14] width 13 height 9
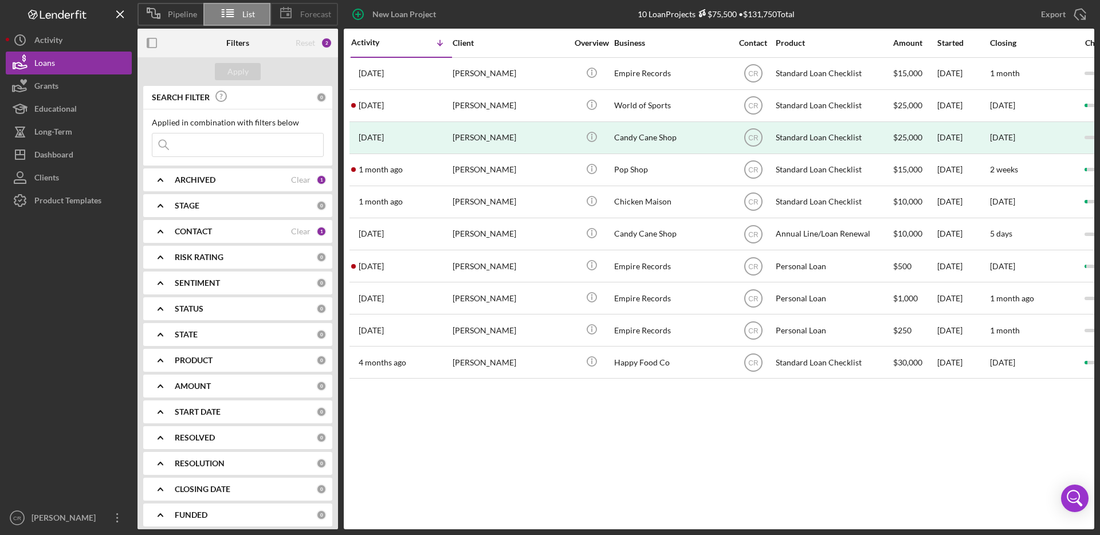
click at [301, 16] on span "Forecast" at bounding box center [315, 14] width 31 height 9
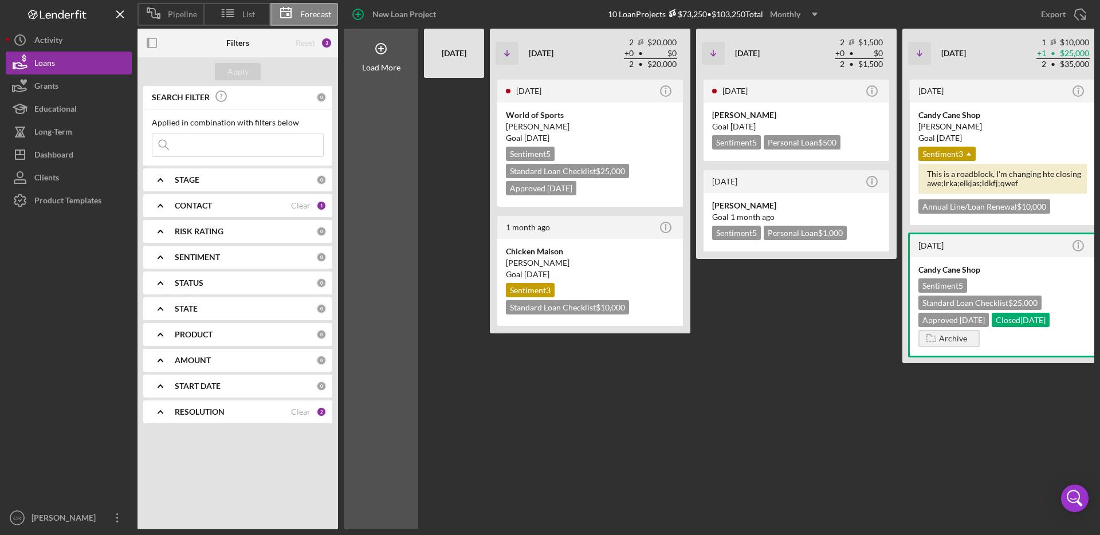
click at [796, 13] on div "Monthly" at bounding box center [785, 14] width 30 height 17
click at [796, 67] on div "Quarterly" at bounding box center [796, 64] width 46 height 23
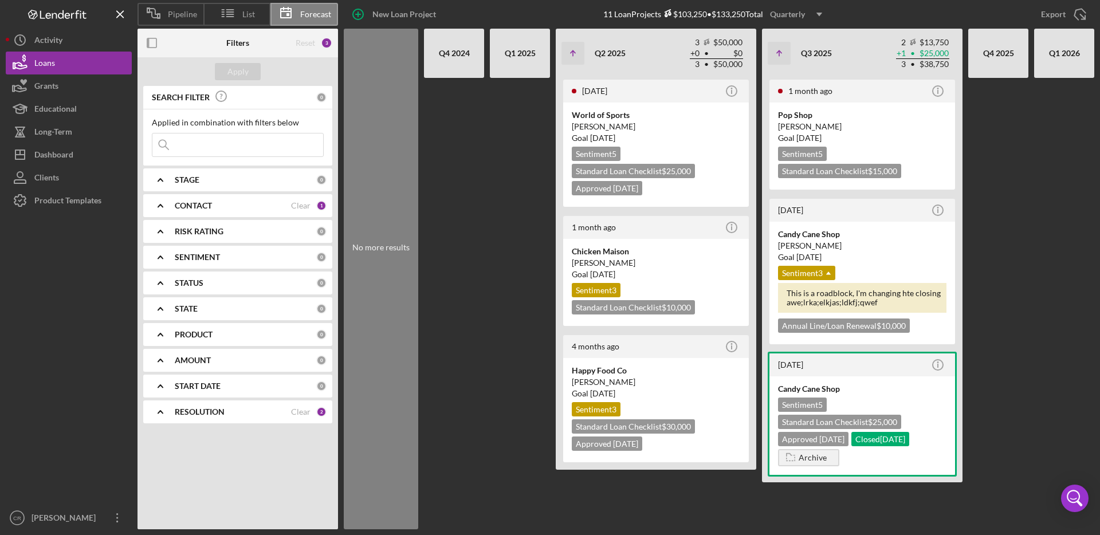
click at [794, 14] on div "Quarterly" at bounding box center [787, 14] width 35 height 17
click at [790, 92] on div "Yearly" at bounding box center [798, 88] width 46 height 23
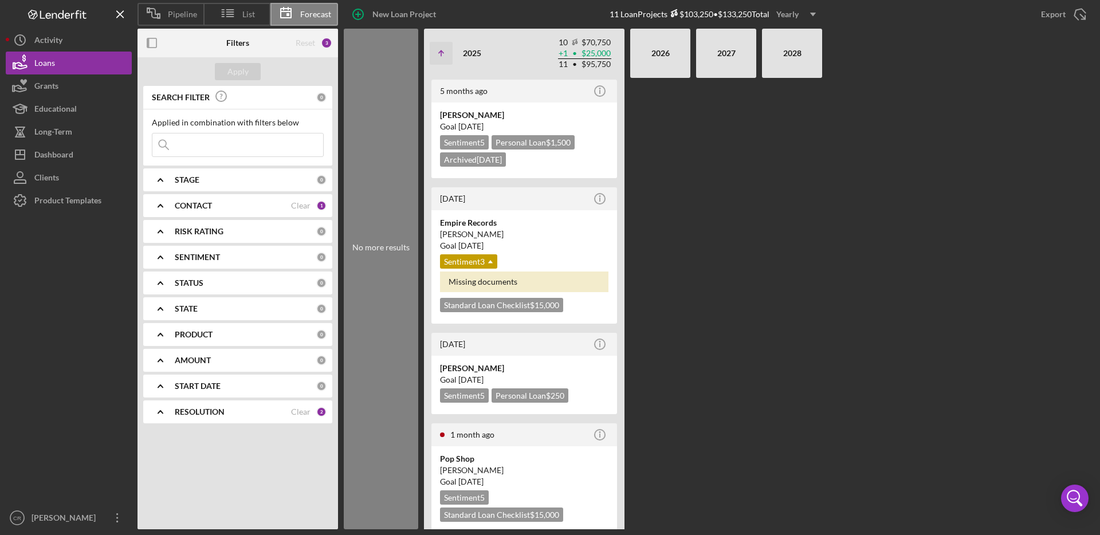
click at [791, 18] on div "Yearly" at bounding box center [787, 14] width 22 height 17
click at [792, 65] on div "Quarterly" at bounding box center [798, 64] width 46 height 23
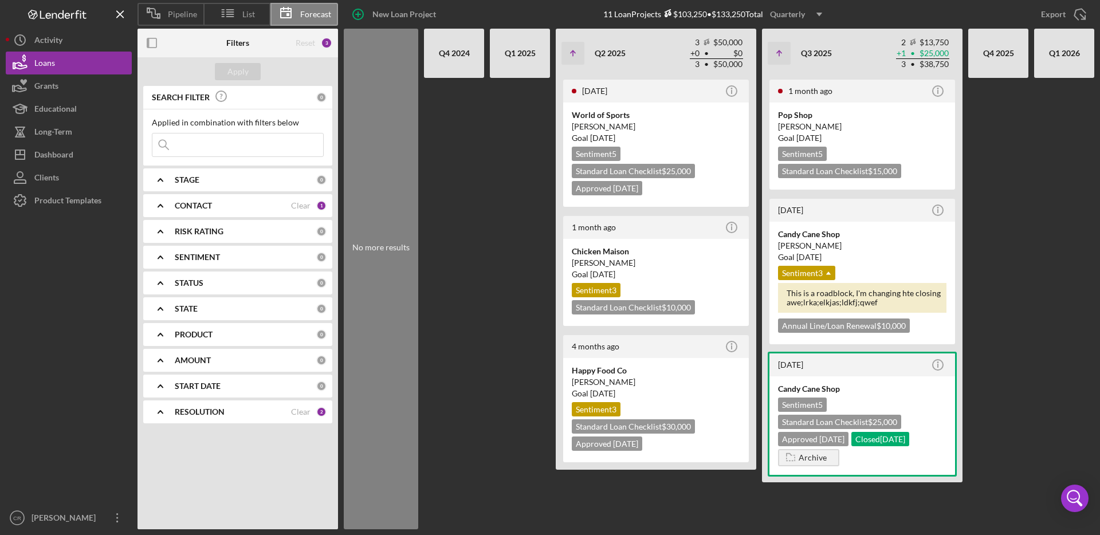
click at [795, 17] on div "Quarterly" at bounding box center [787, 14] width 35 height 17
click at [797, 40] on div "Monthly" at bounding box center [798, 41] width 46 height 23
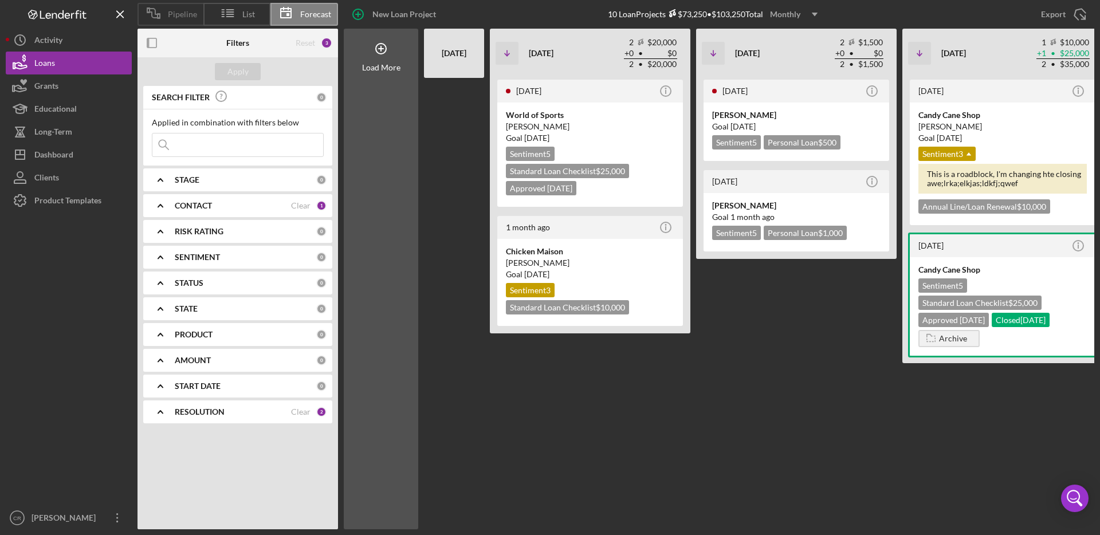
click at [185, 15] on span "Pipeline" at bounding box center [182, 14] width 29 height 9
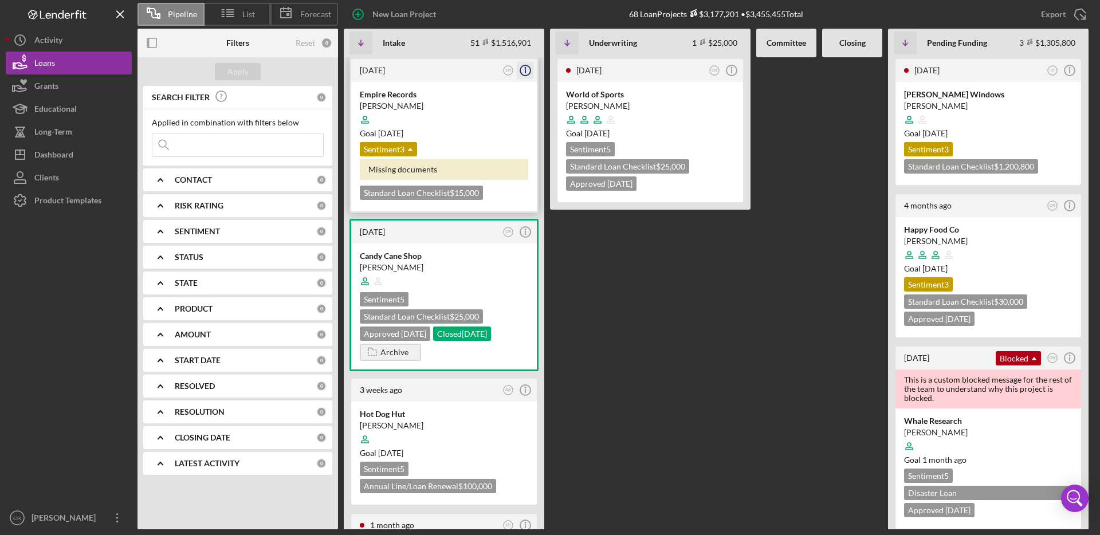
click at [529, 72] on icon "Icon/Info" at bounding box center [525, 70] width 29 height 29
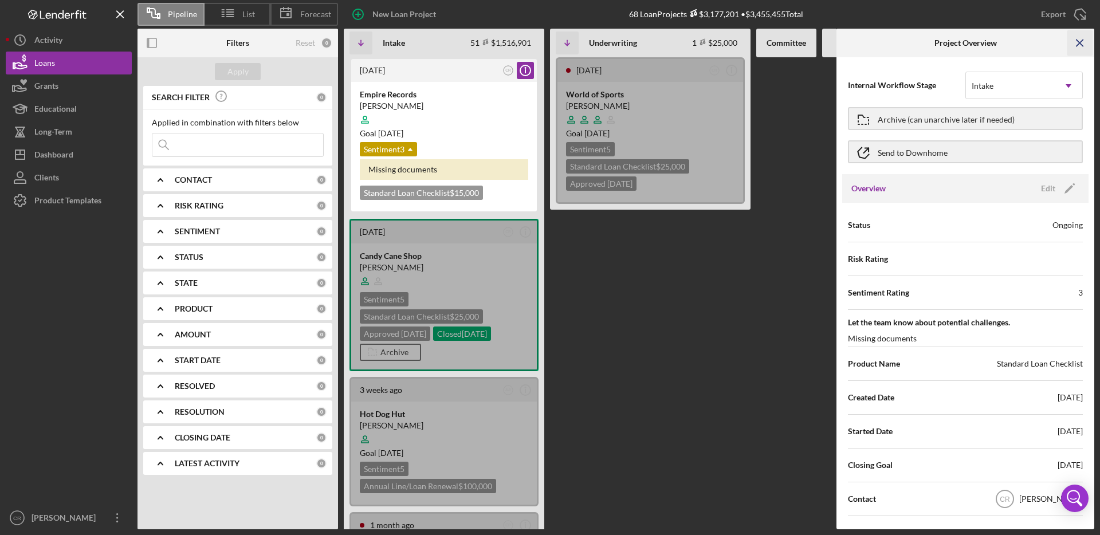
click at [1084, 39] on icon "Icon/Menu Close" at bounding box center [1080, 43] width 26 height 26
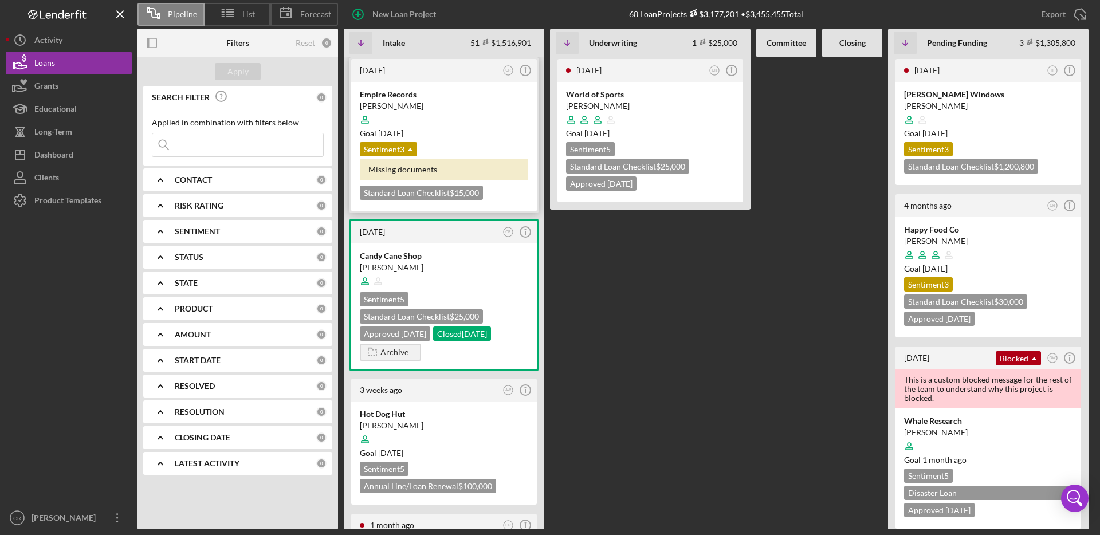
click at [466, 119] on div at bounding box center [444, 120] width 168 height 22
